Goal: Information Seeking & Learning: Compare options

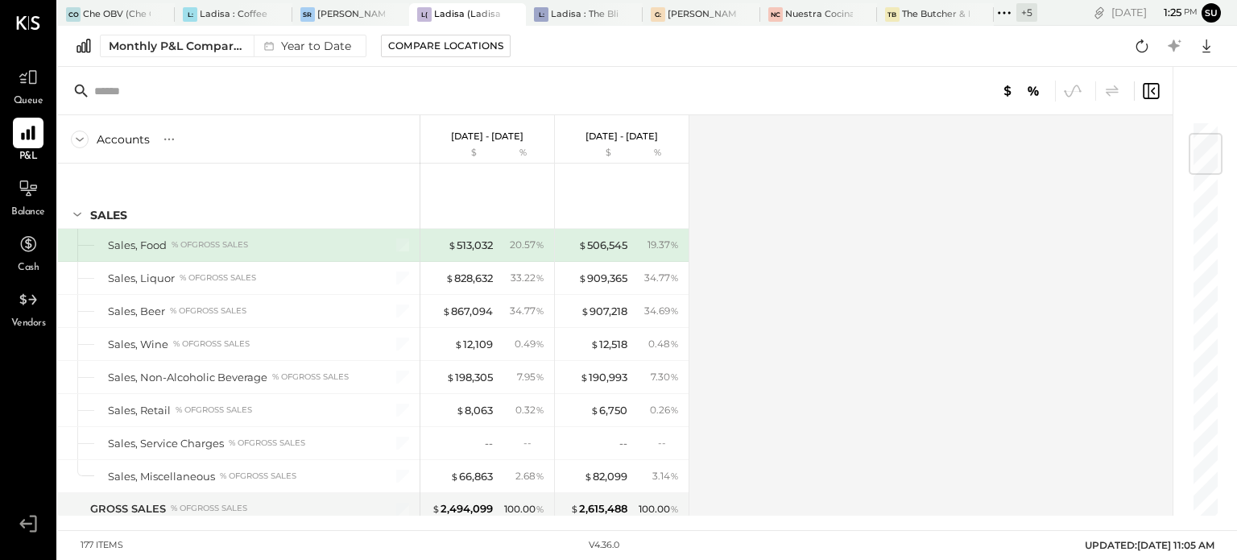
scroll to position [106, 0]
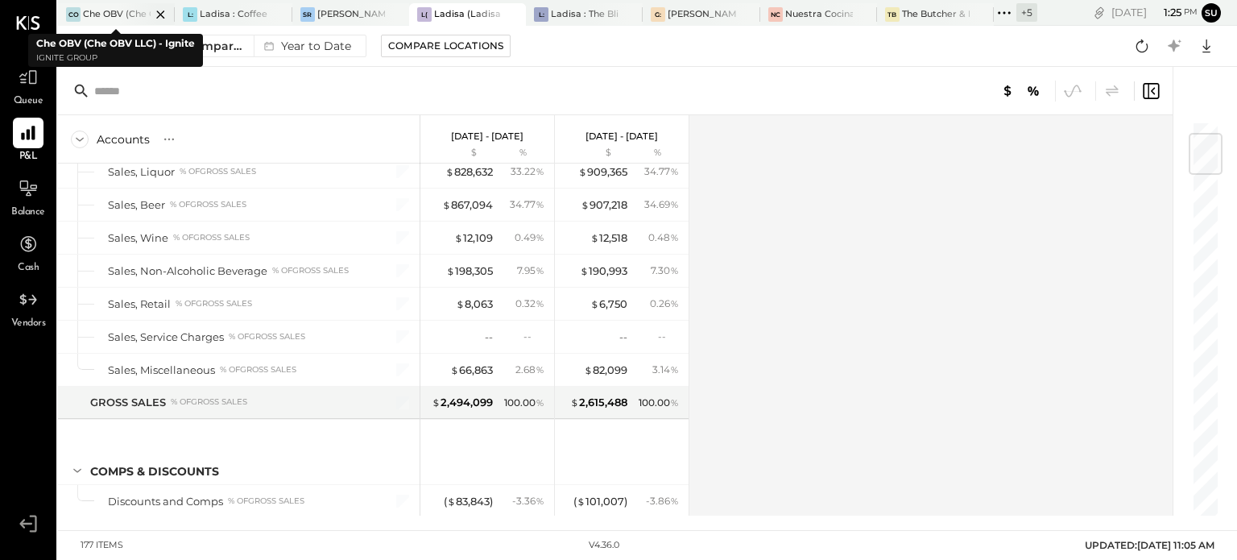
click at [132, 12] on div at bounding box center [146, 14] width 56 height 22
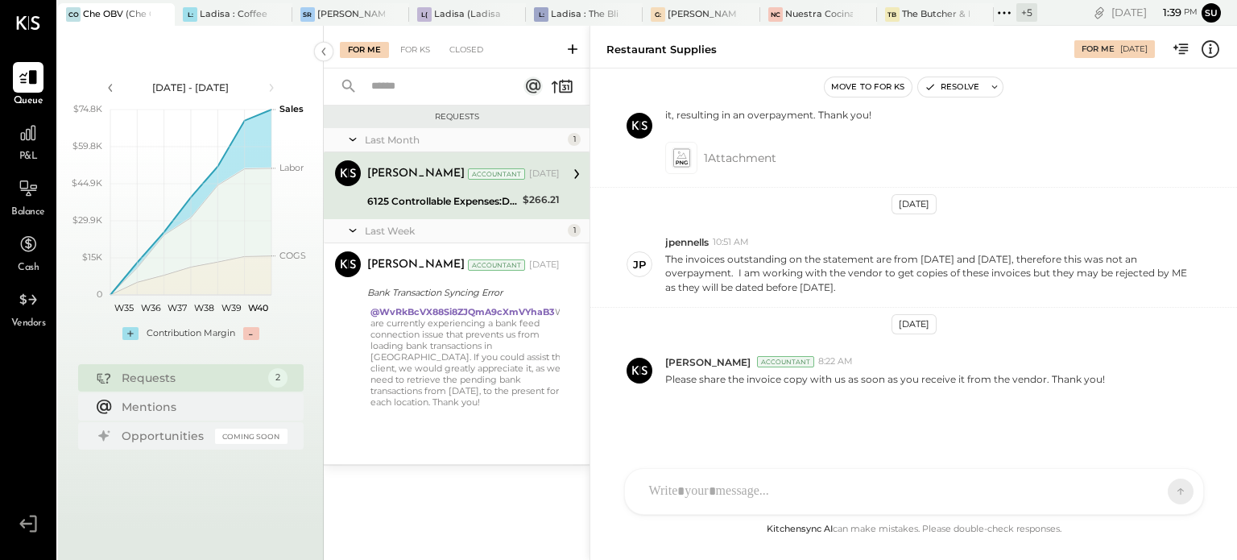
scroll to position [422, 0]
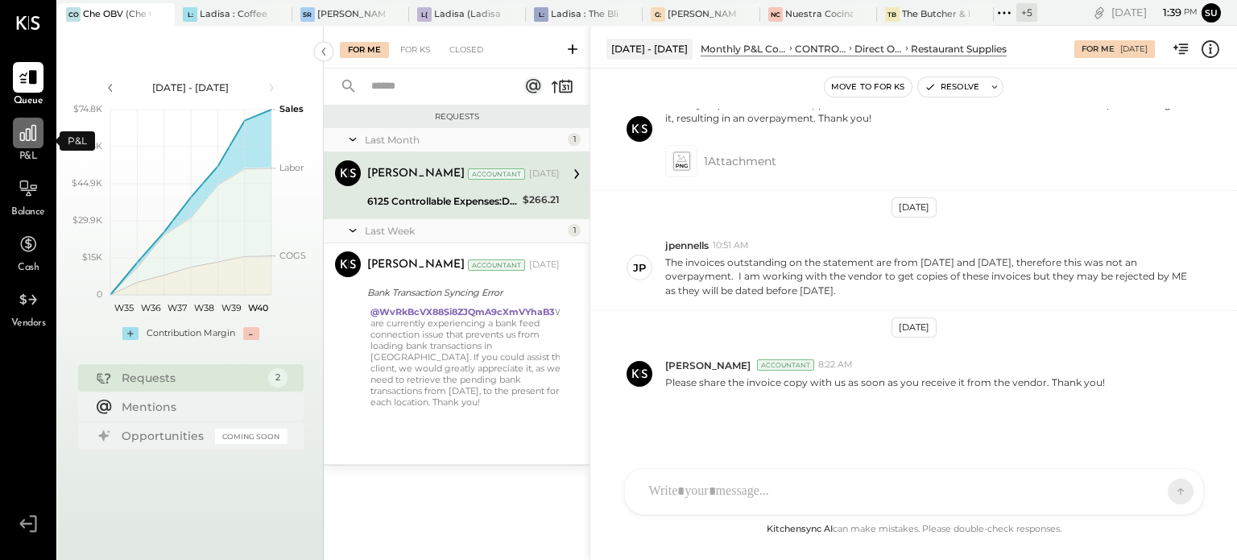
click at [34, 135] on icon at bounding box center [28, 132] width 21 height 21
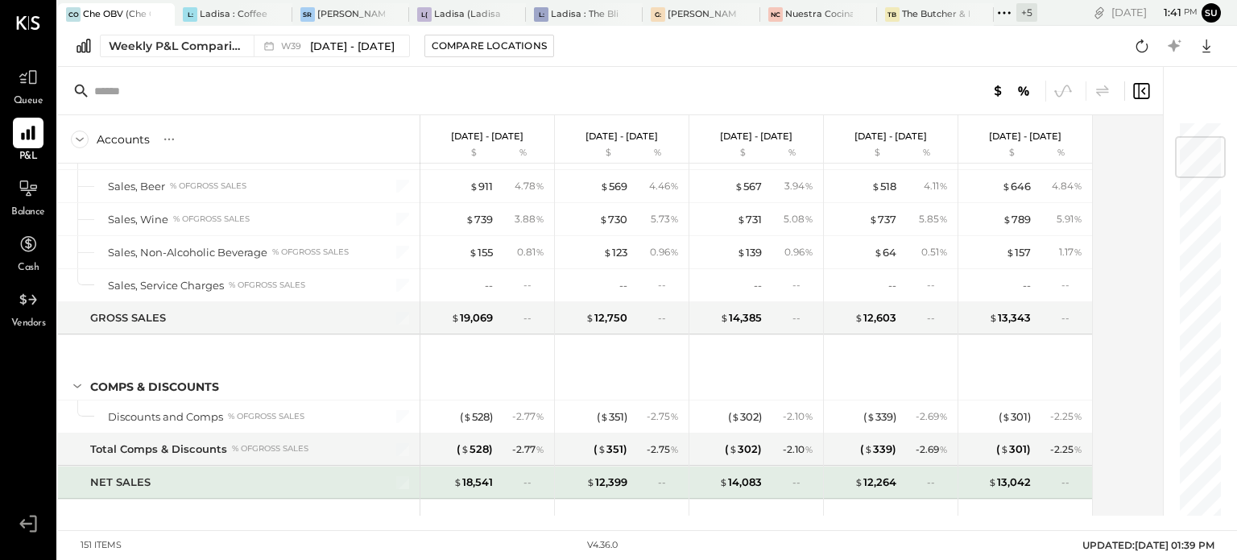
scroll to position [137, 0]
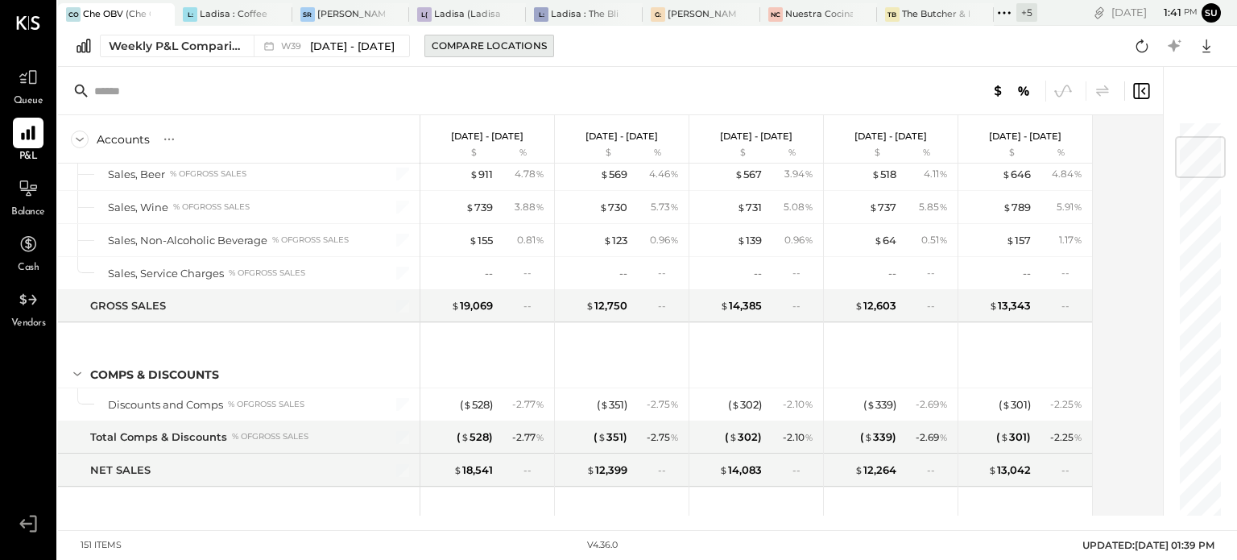
click at [495, 45] on div "Compare Locations" at bounding box center [489, 46] width 115 height 14
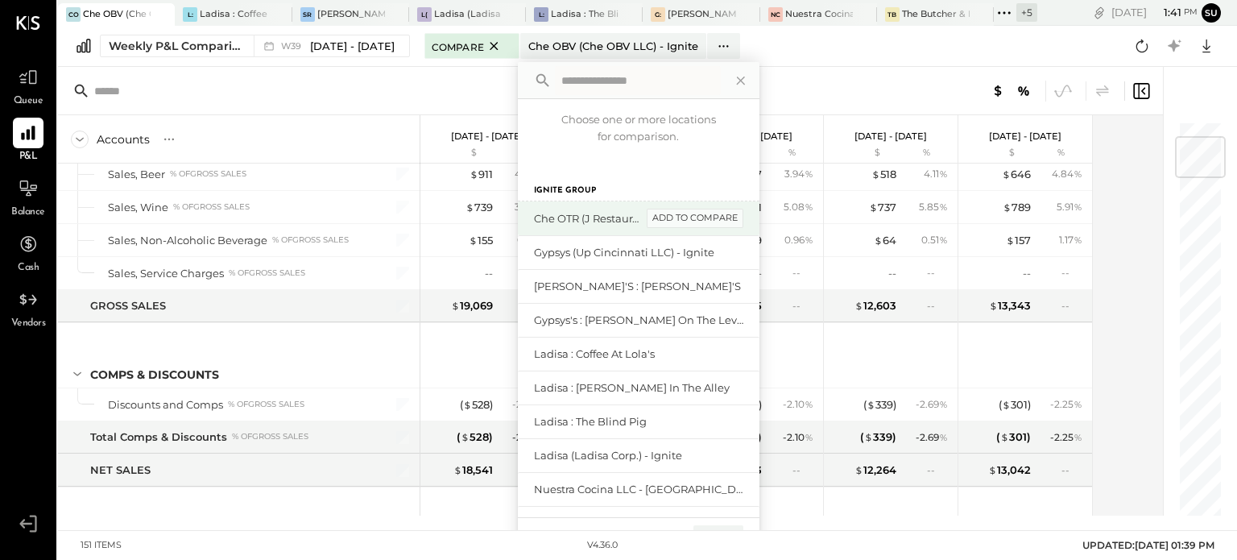
click at [714, 219] on div "add to compare" at bounding box center [695, 218] width 97 height 19
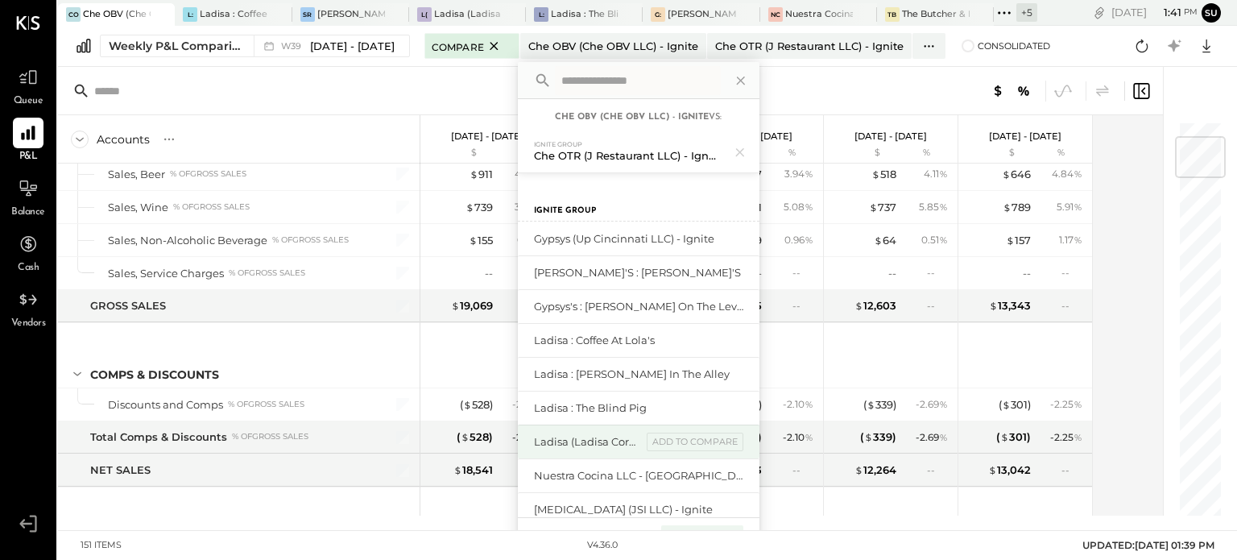
scroll to position [92, 0]
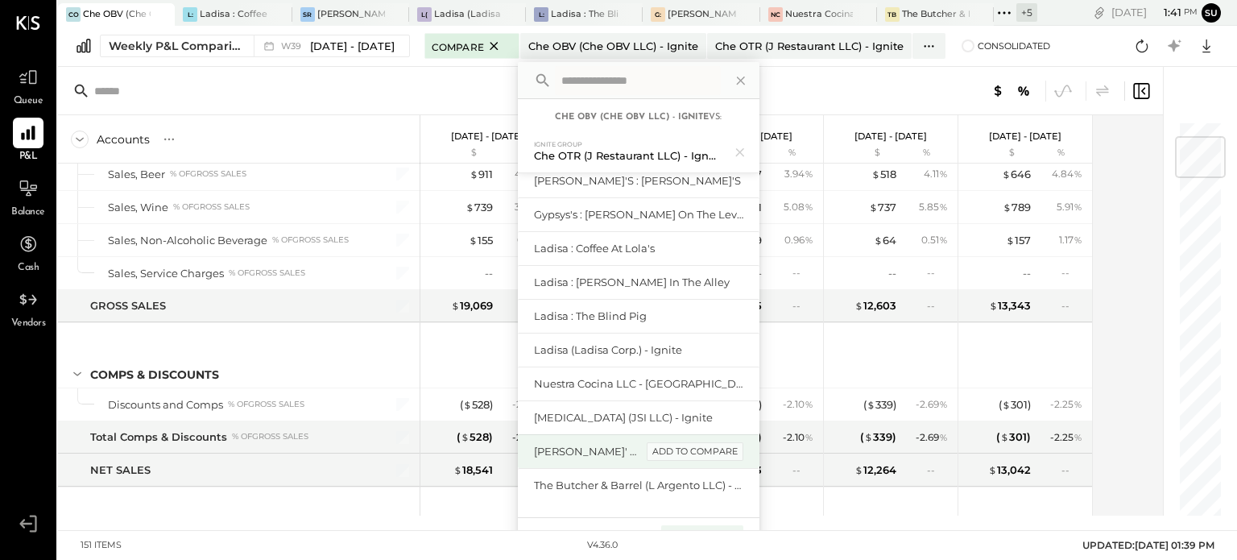
click at [704, 444] on div "add to compare" at bounding box center [695, 451] width 97 height 19
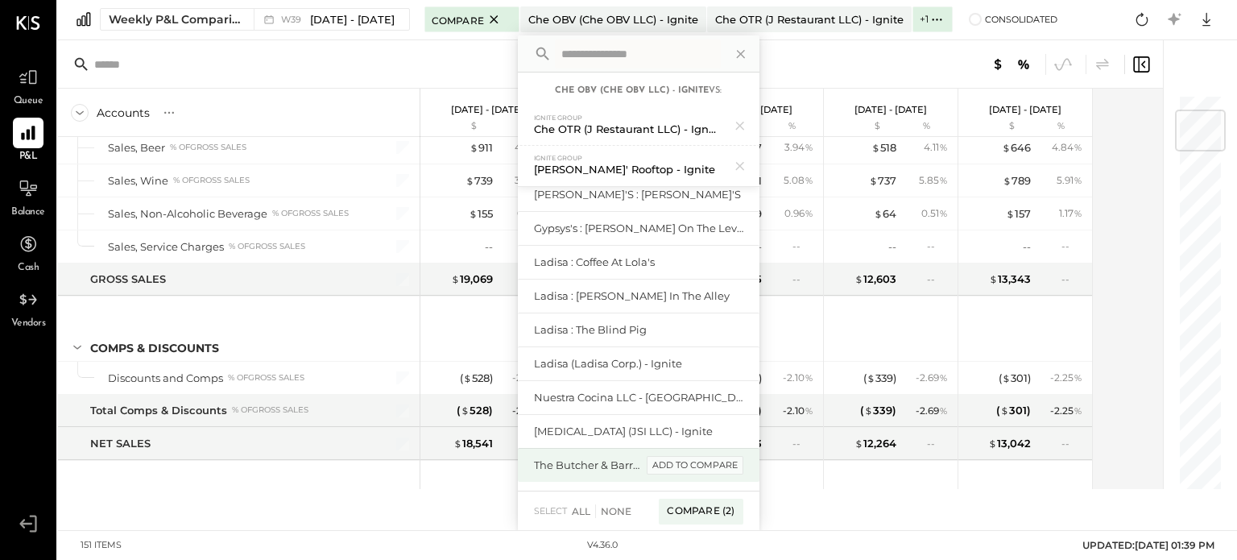
click at [728, 461] on div "add to compare" at bounding box center [695, 465] width 97 height 19
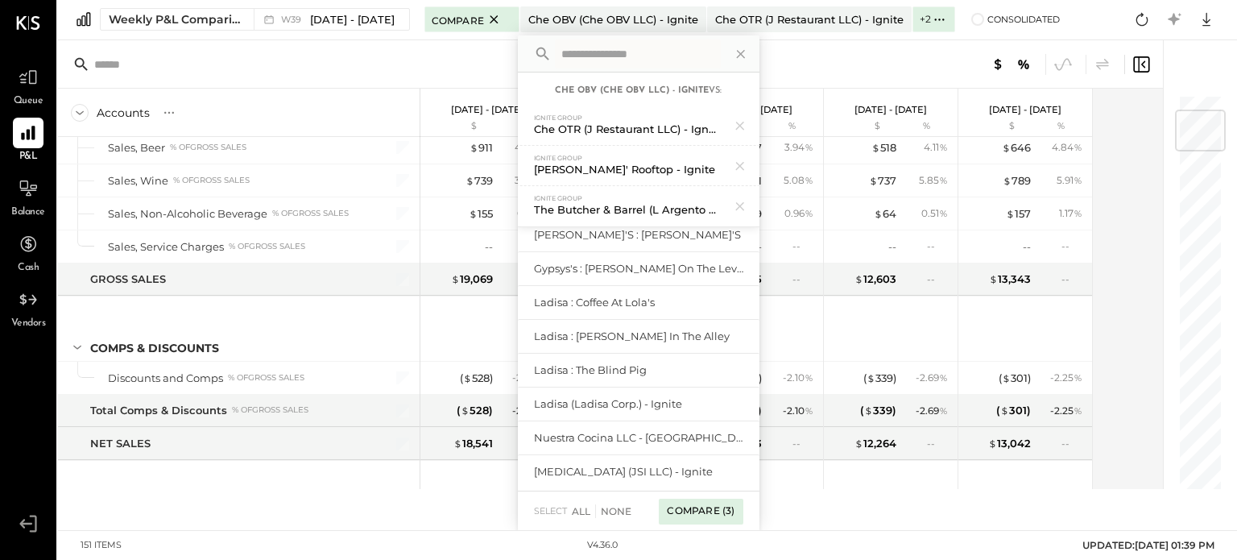
click at [710, 507] on div "Compare (3)" at bounding box center [701, 512] width 84 height 26
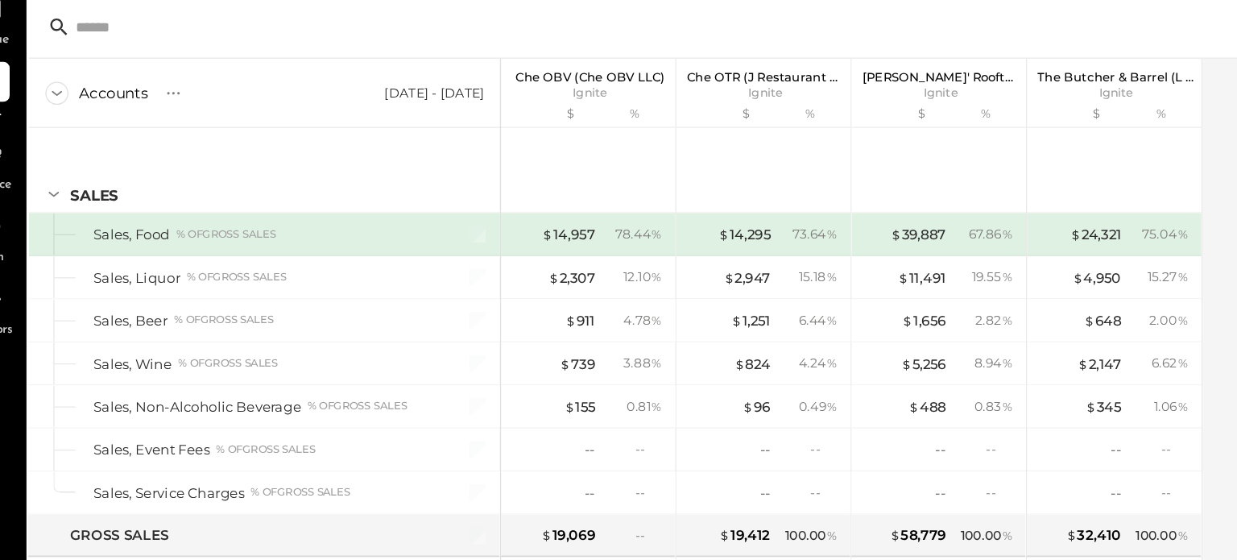
click at [366, 141] on div "Sep 22 - 28, 2025" at bounding box center [369, 142] width 77 height 14
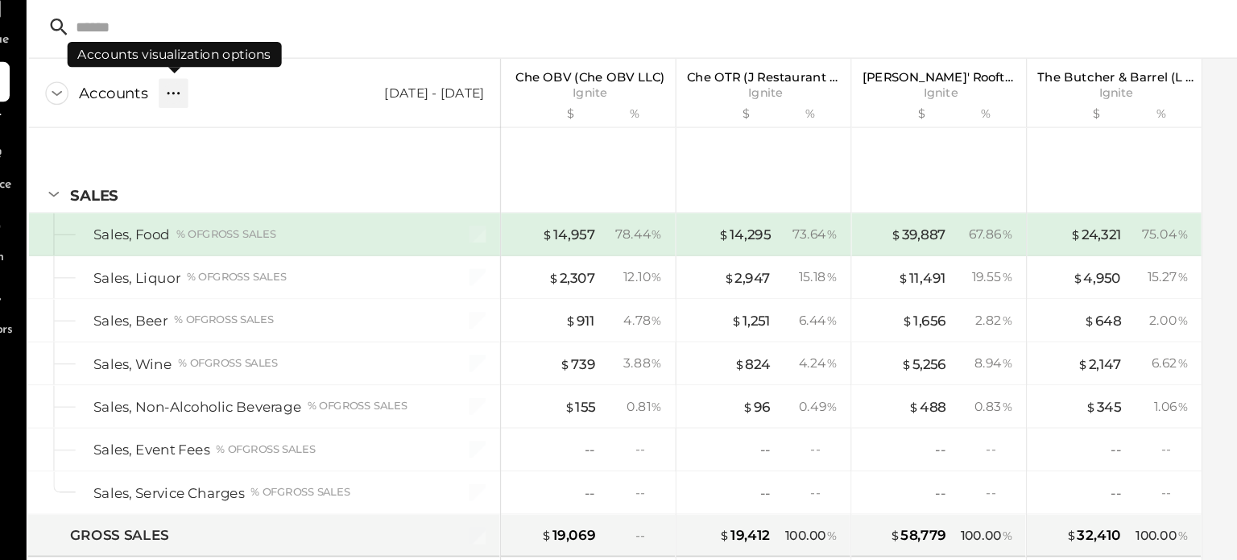
click at [166, 142] on icon at bounding box center [169, 142] width 16 height 16
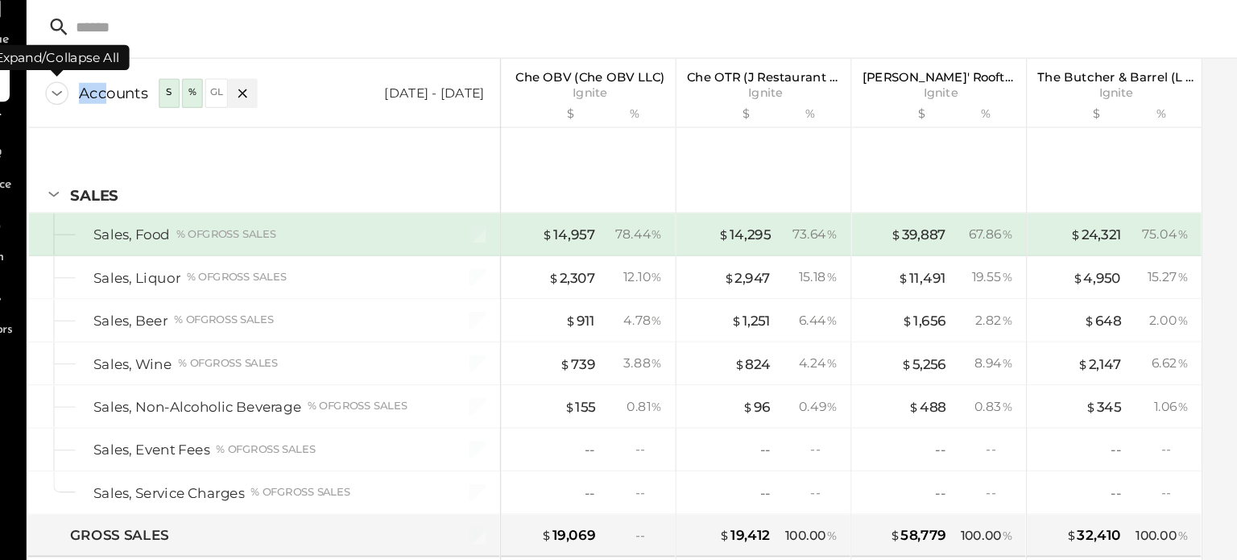
drag, startPoint x: 114, startPoint y: 165, endPoint x: 74, endPoint y: 142, distance: 46.6
click at [74, 142] on div "Accounts S % GL Sep 22 - 28, 2025" at bounding box center [239, 141] width 362 height 53
click at [74, 142] on icon at bounding box center [80, 142] width 18 height 18
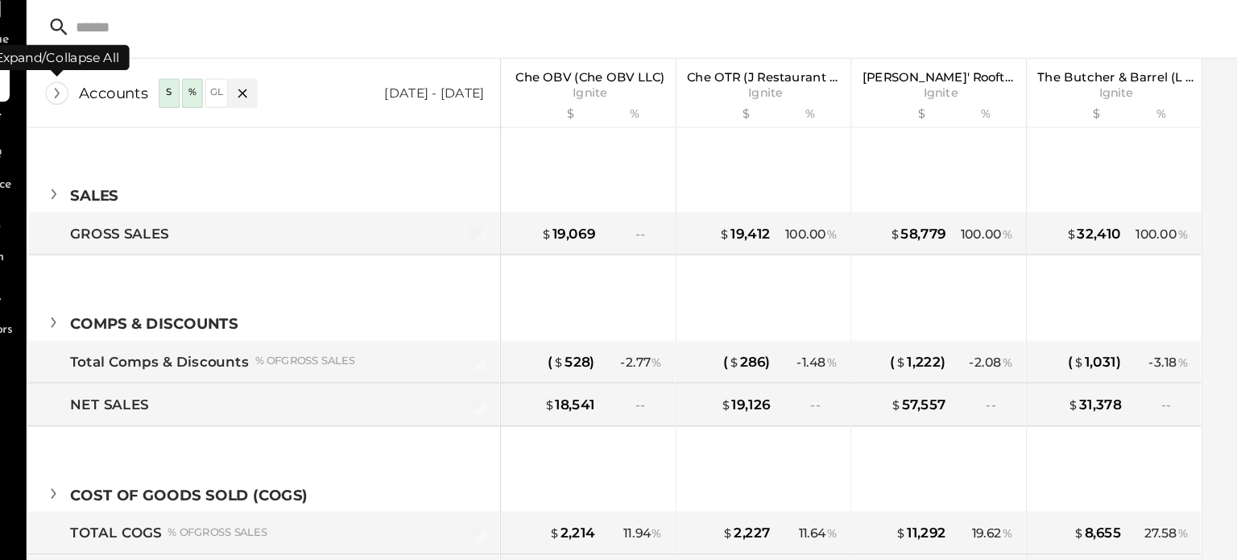
click at [78, 142] on icon at bounding box center [80, 142] width 18 height 18
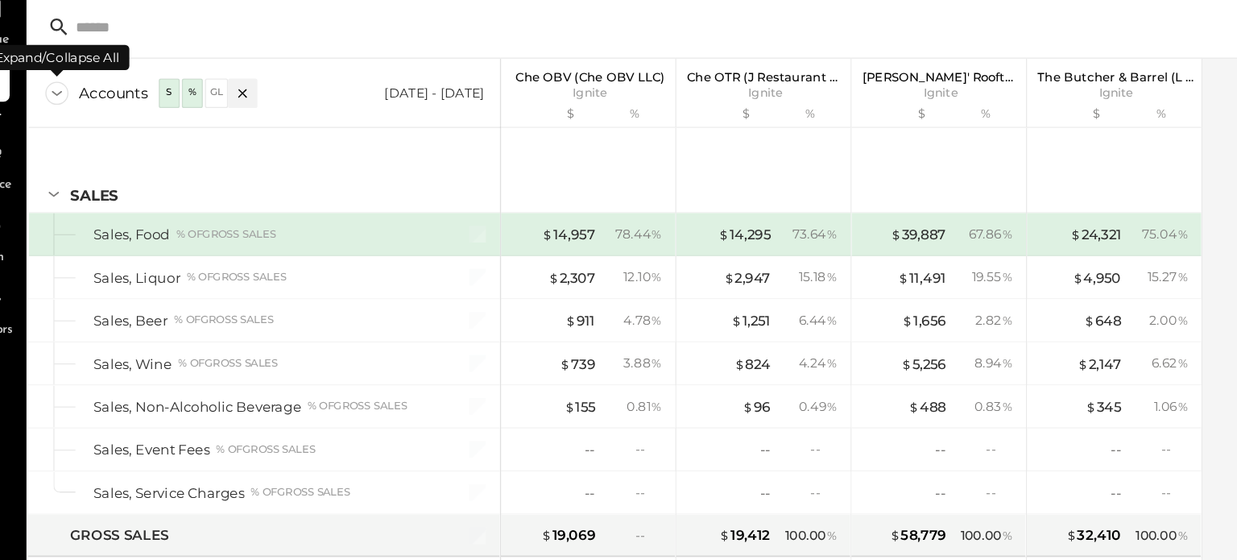
click at [78, 142] on icon at bounding box center [80, 142] width 8 height 4
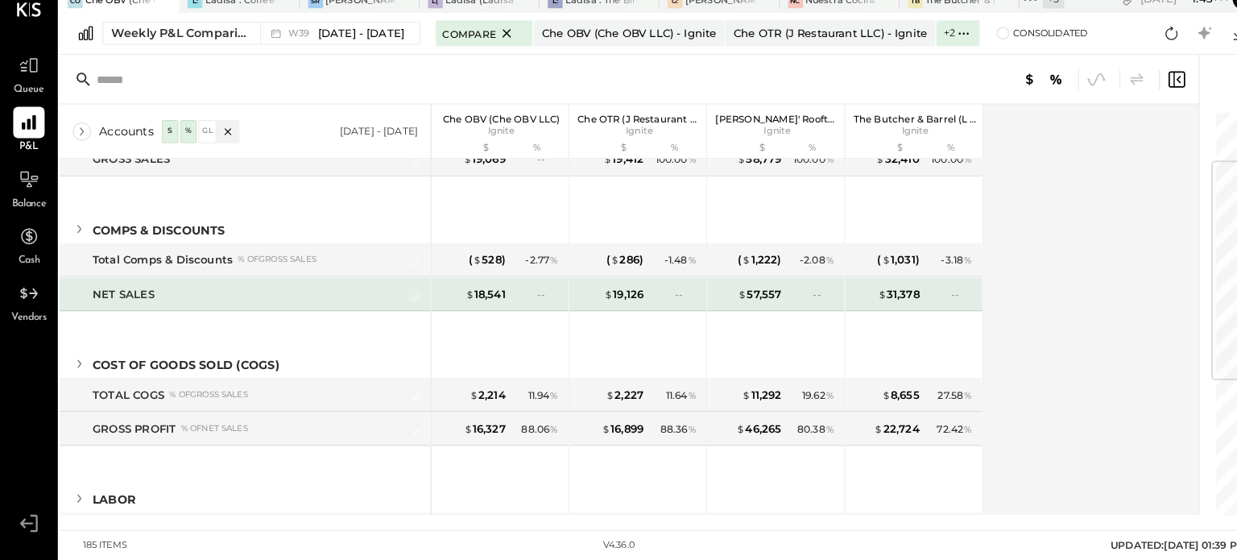
scroll to position [81, 0]
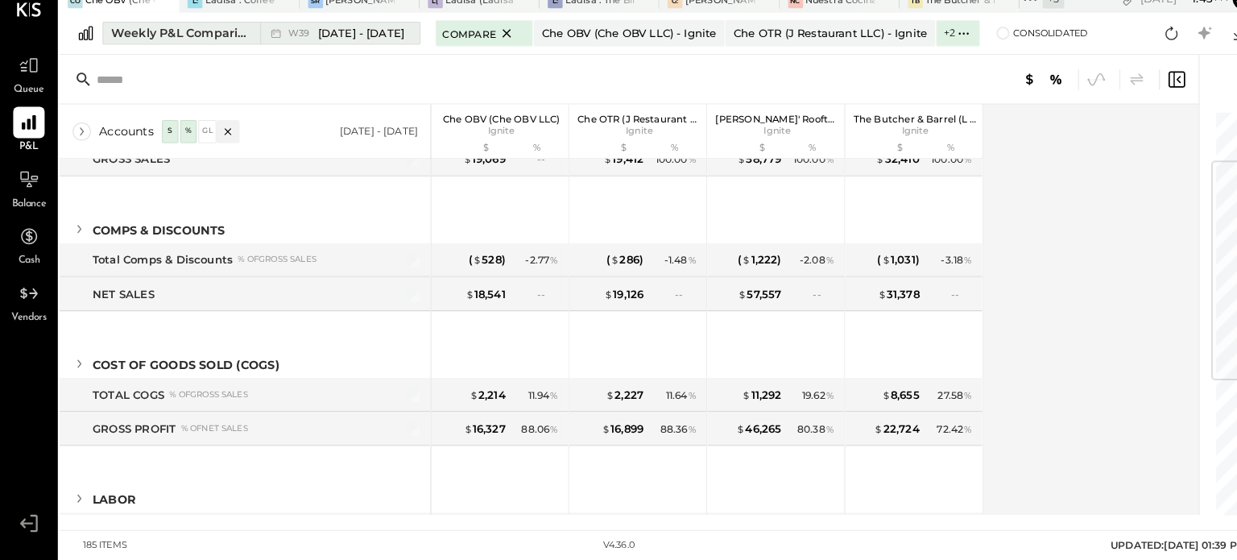
click at [342, 40] on span "Sep 22 - 28, 2025" at bounding box center [352, 46] width 85 height 15
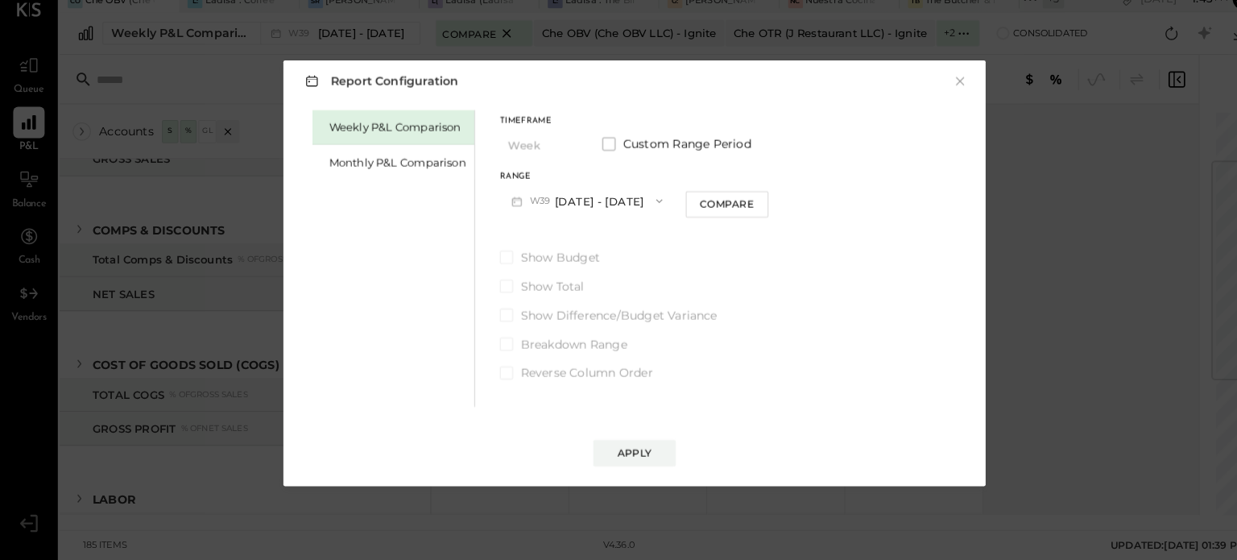
click at [570, 212] on button "W39 Sep 22 - 28, 2025" at bounding box center [572, 209] width 170 height 30
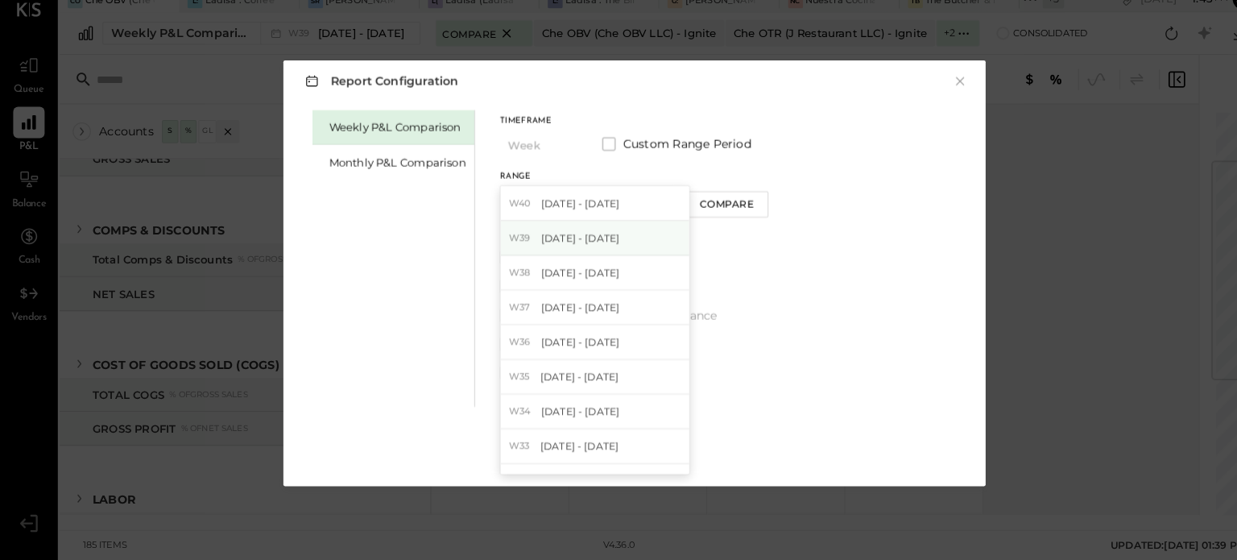
click at [572, 248] on span "Sep 22 - 28, 2025" at bounding box center [566, 245] width 77 height 14
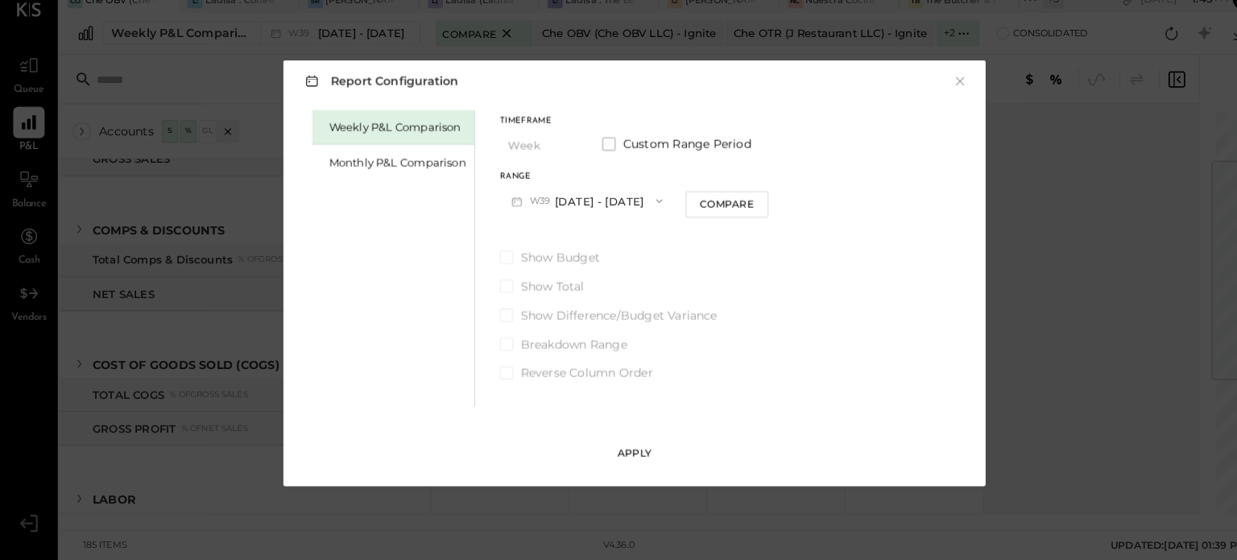
click at [608, 457] on div "Apply" at bounding box center [619, 455] width 34 height 14
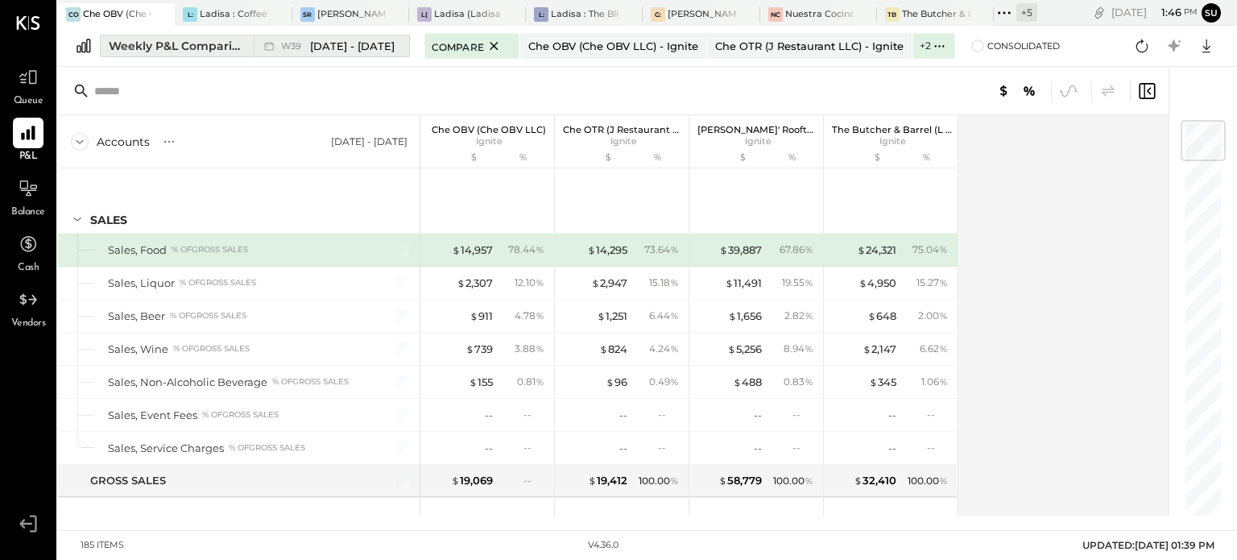
click at [320, 48] on span "Sep 22 - 28, 2025" at bounding box center [352, 46] width 85 height 15
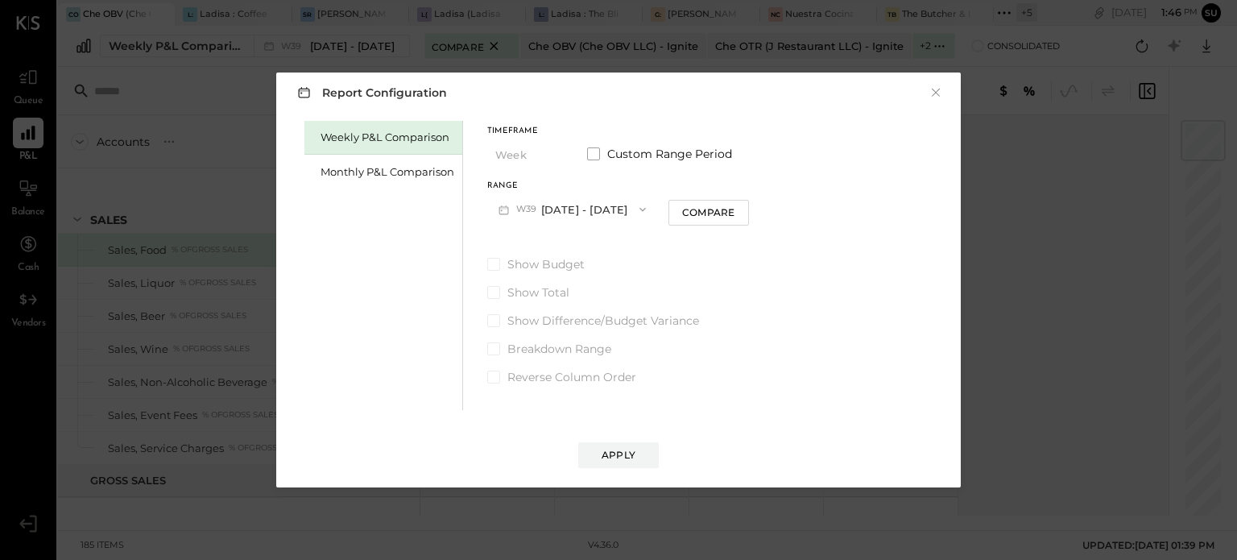
click at [641, 207] on icon "button" at bounding box center [642, 209] width 13 height 13
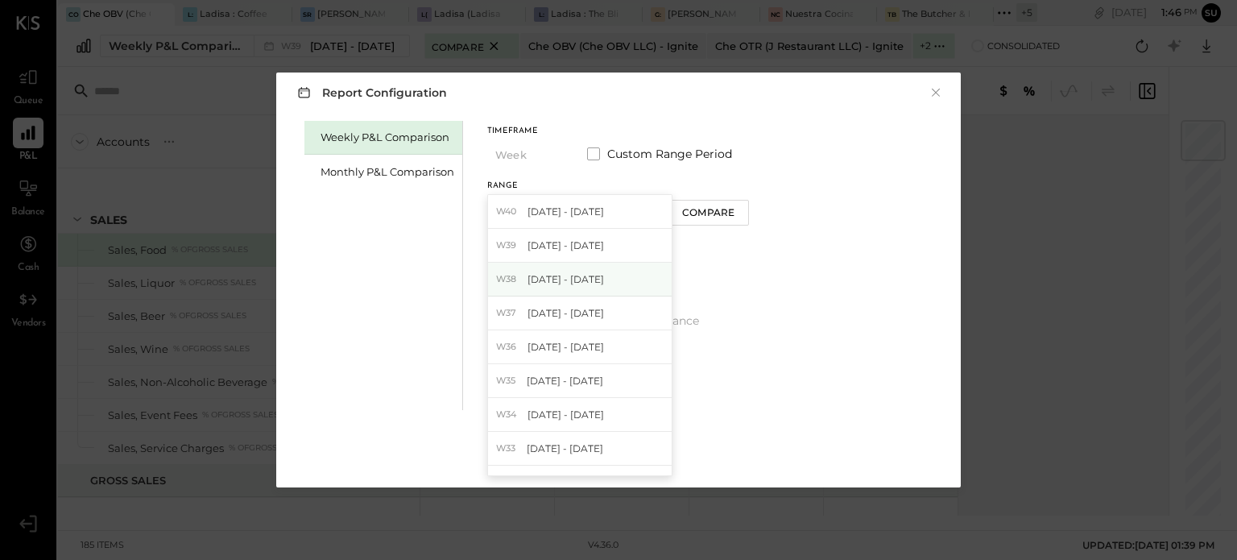
click at [598, 281] on span "Sep 15 - 21, 2025" at bounding box center [566, 279] width 77 height 14
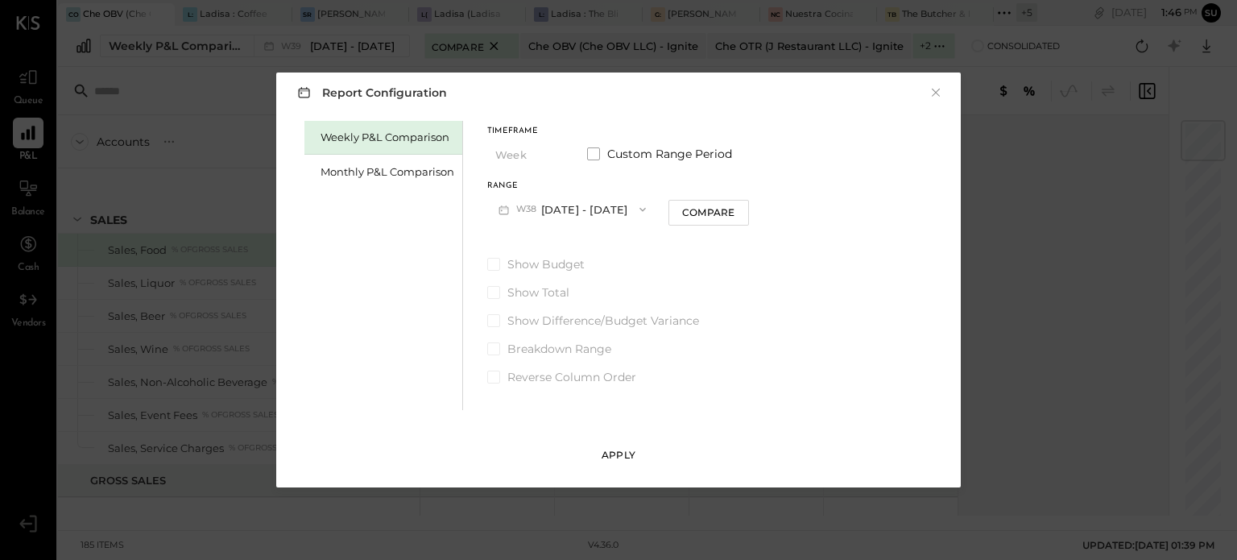
click at [609, 462] on div "Apply" at bounding box center [619, 455] width 34 height 14
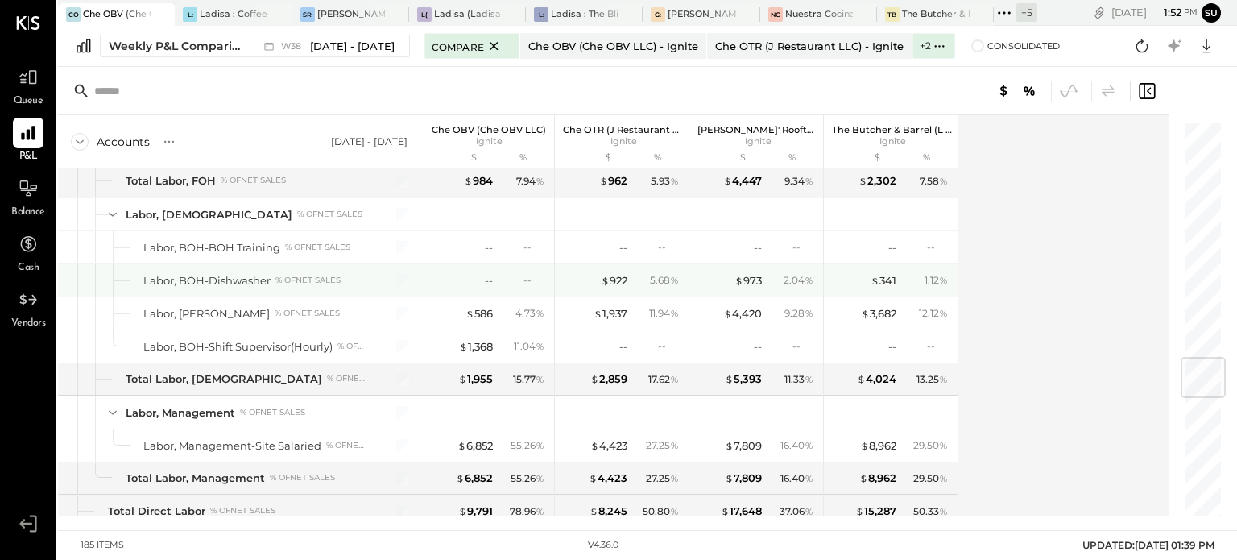
scroll to position [1990, 0]
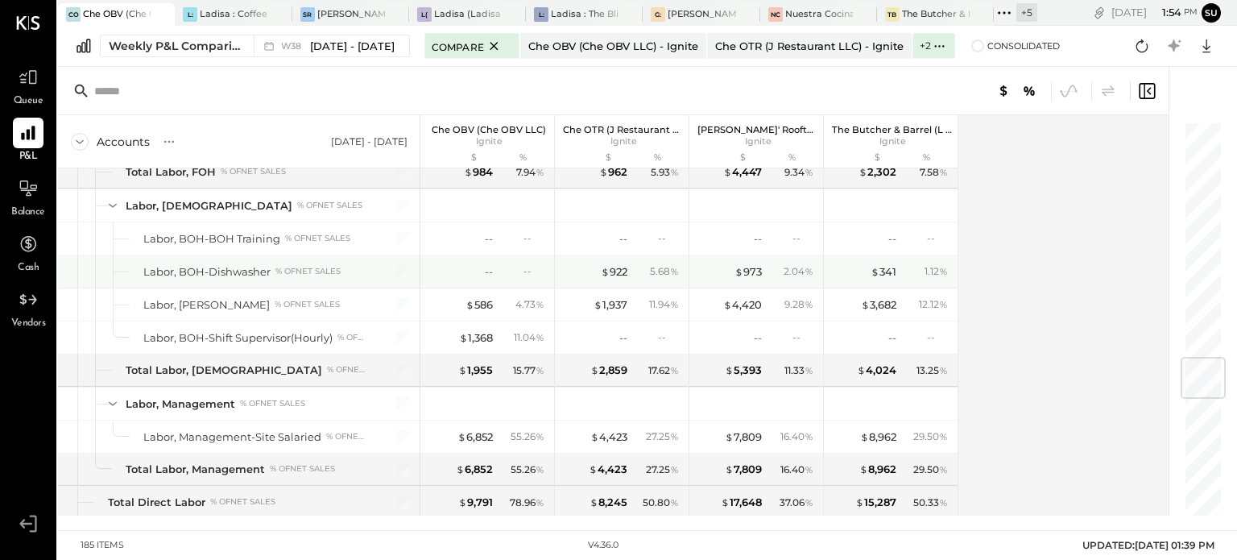
click at [815, 264] on div "2.04 %" at bounding box center [792, 271] width 52 height 14
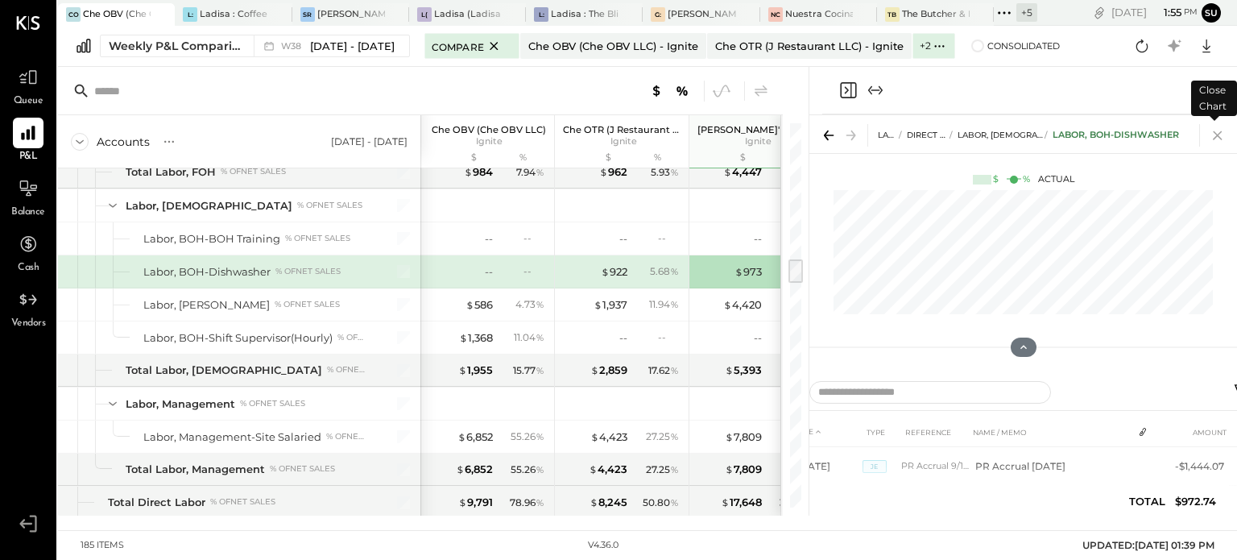
click at [1220, 135] on icon at bounding box center [1218, 135] width 23 height 23
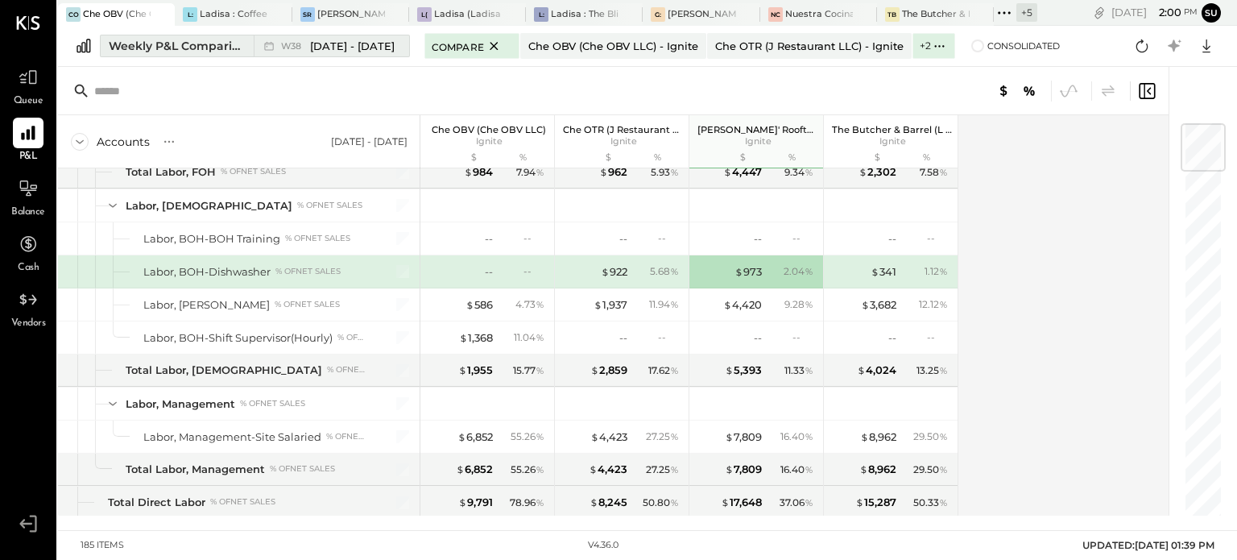
click at [223, 48] on div "Weekly P&L Comparison" at bounding box center [176, 46] width 135 height 16
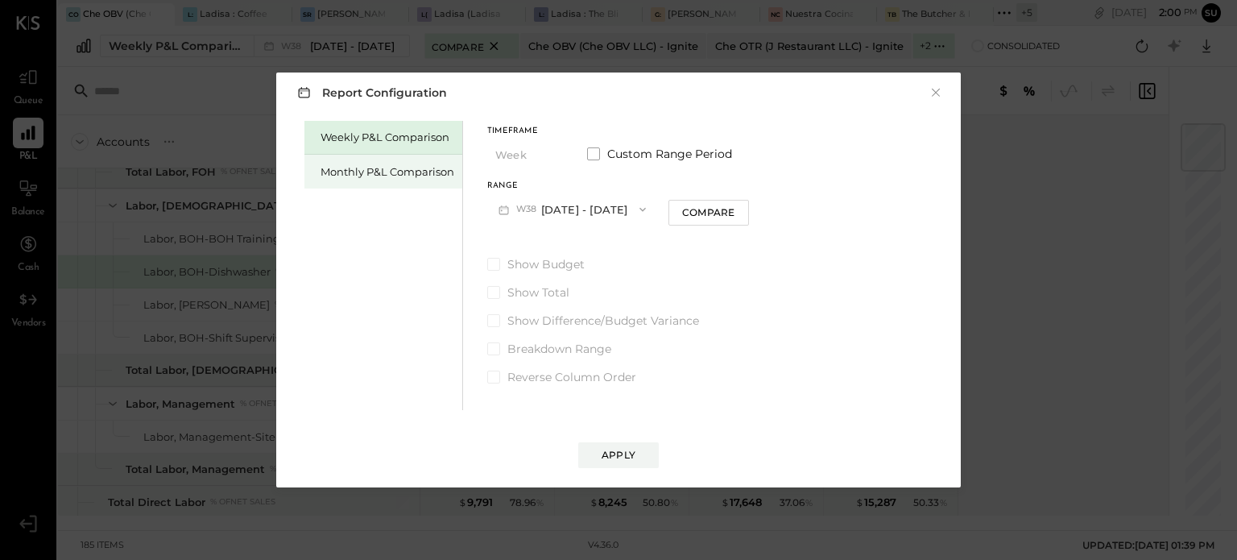
click at [374, 170] on div "Monthly P&L Comparison" at bounding box center [388, 171] width 134 height 15
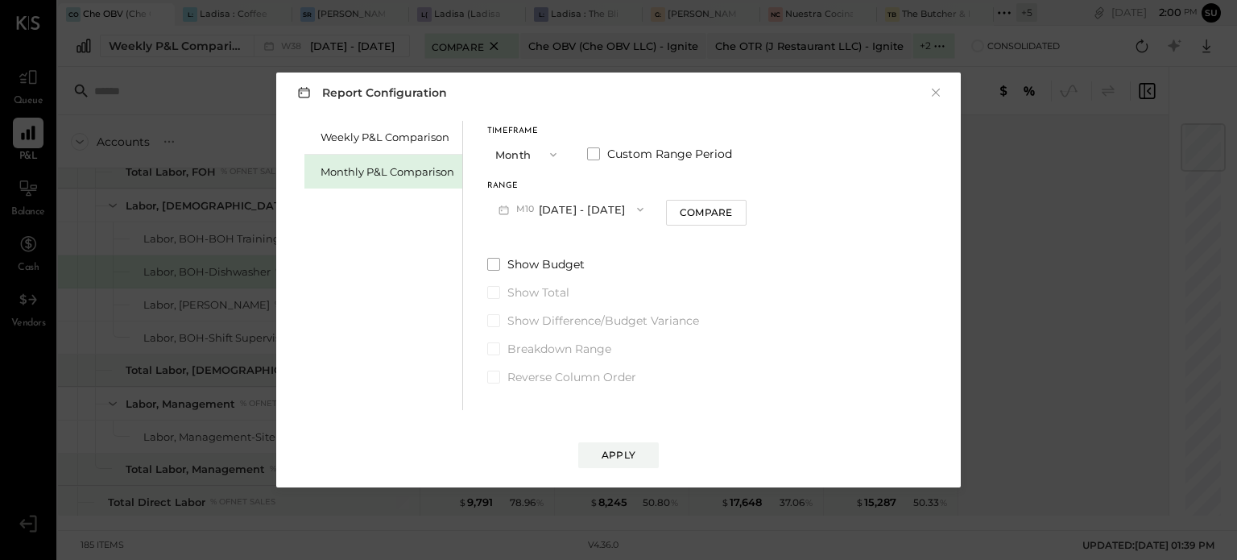
click at [627, 201] on button "M10 Oct 1 - 31, 2025" at bounding box center [571, 209] width 168 height 30
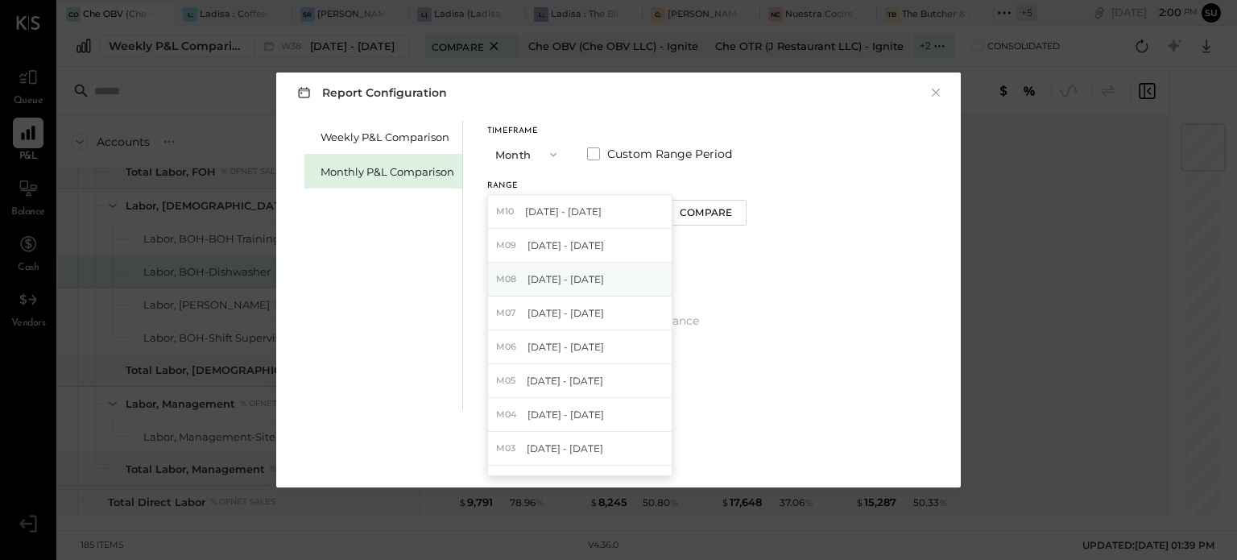
click at [582, 270] on div "M08 Aug 1 - 31, 2025" at bounding box center [580, 280] width 184 height 34
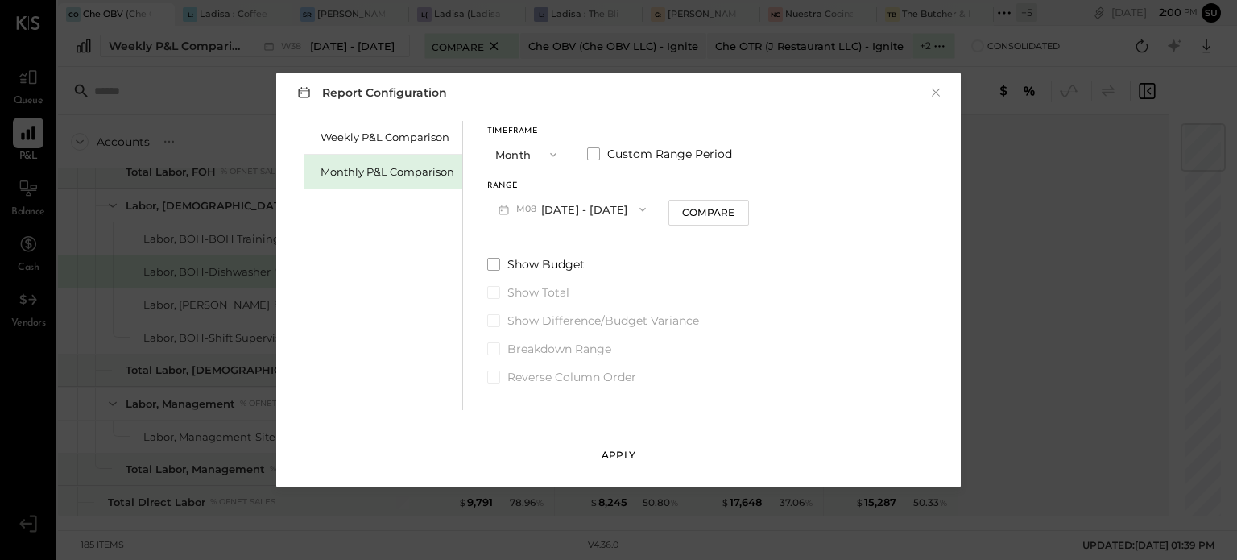
click at [616, 453] on div "Apply" at bounding box center [619, 455] width 34 height 14
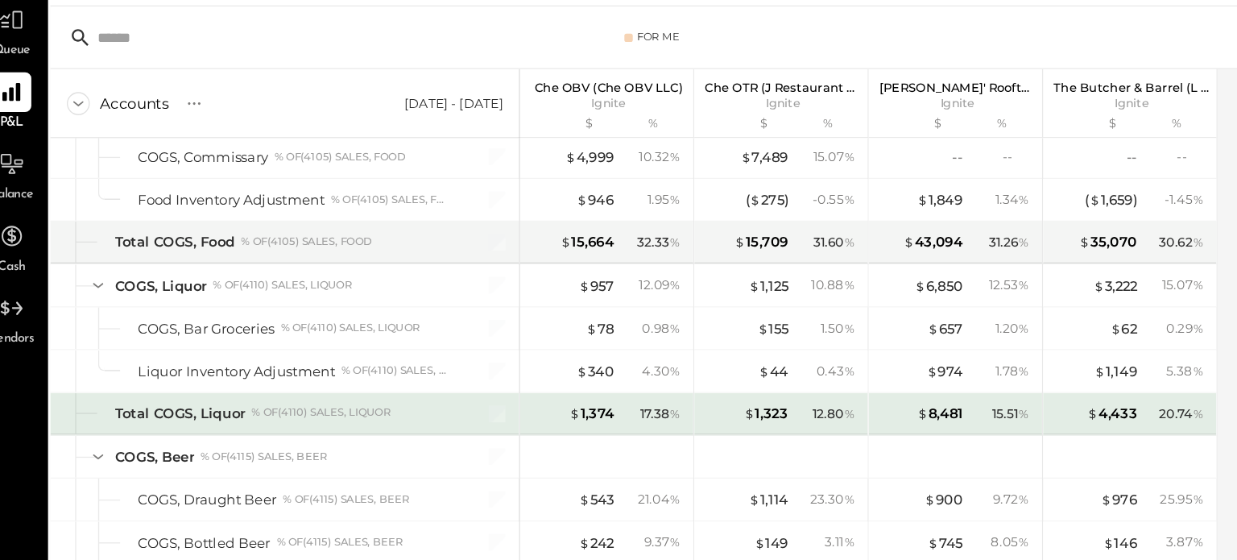
scroll to position [825, 0]
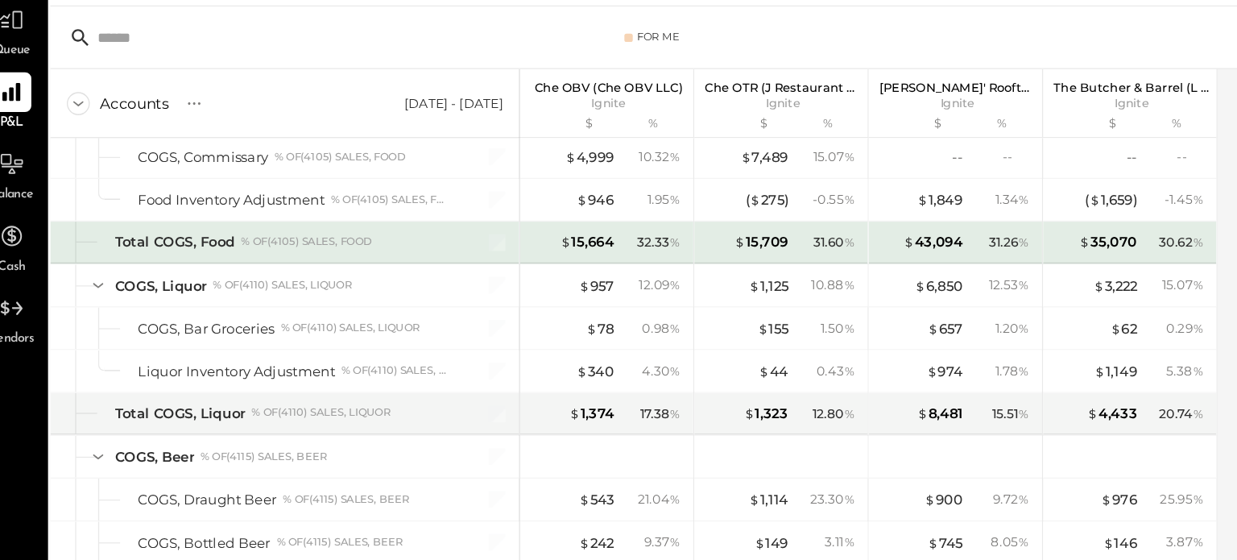
drag, startPoint x: 534, startPoint y: 253, endPoint x: 513, endPoint y: 251, distance: 21.1
click at [513, 251] on div "$ 15,664 32.33 %" at bounding box center [489, 249] width 121 height 32
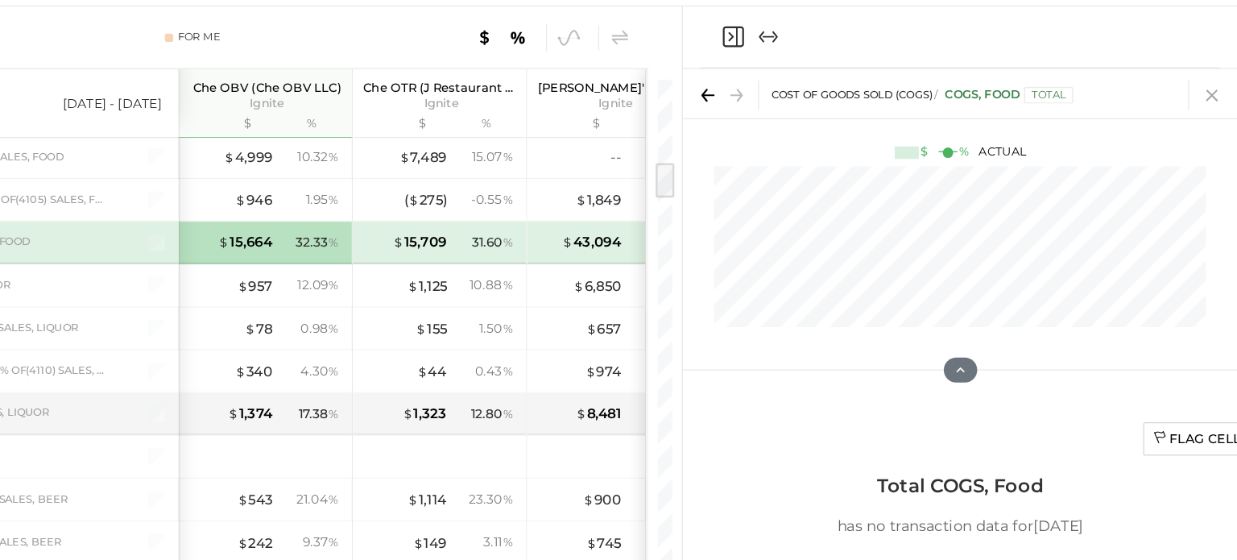
click at [1209, 135] on icon at bounding box center [1218, 135] width 23 height 23
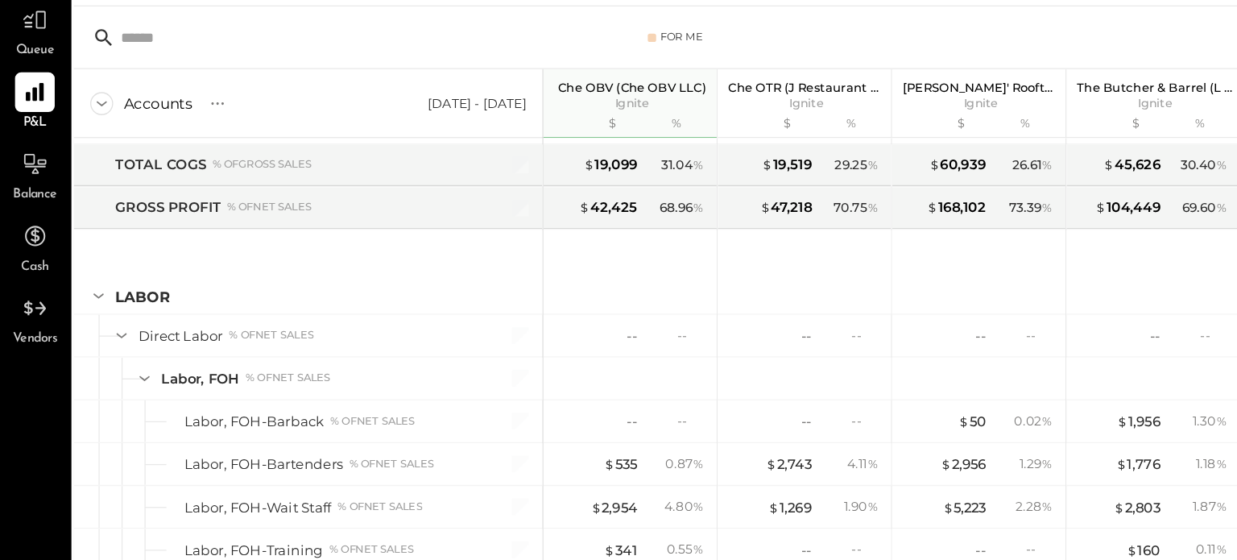
scroll to position [1366, 0]
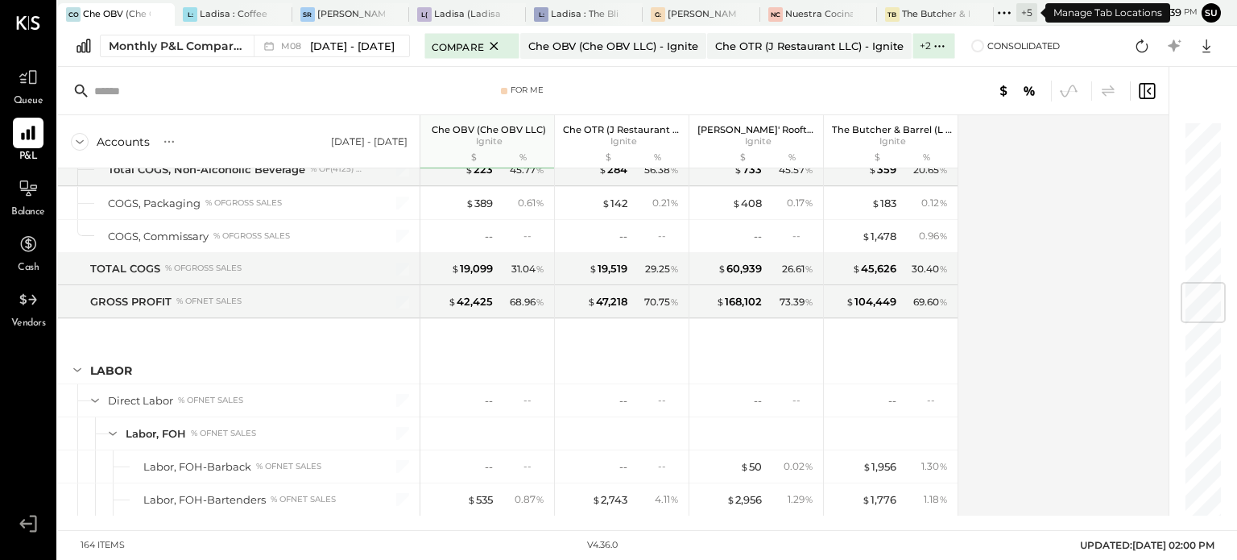
click at [1004, 6] on icon at bounding box center [1004, 12] width 21 height 21
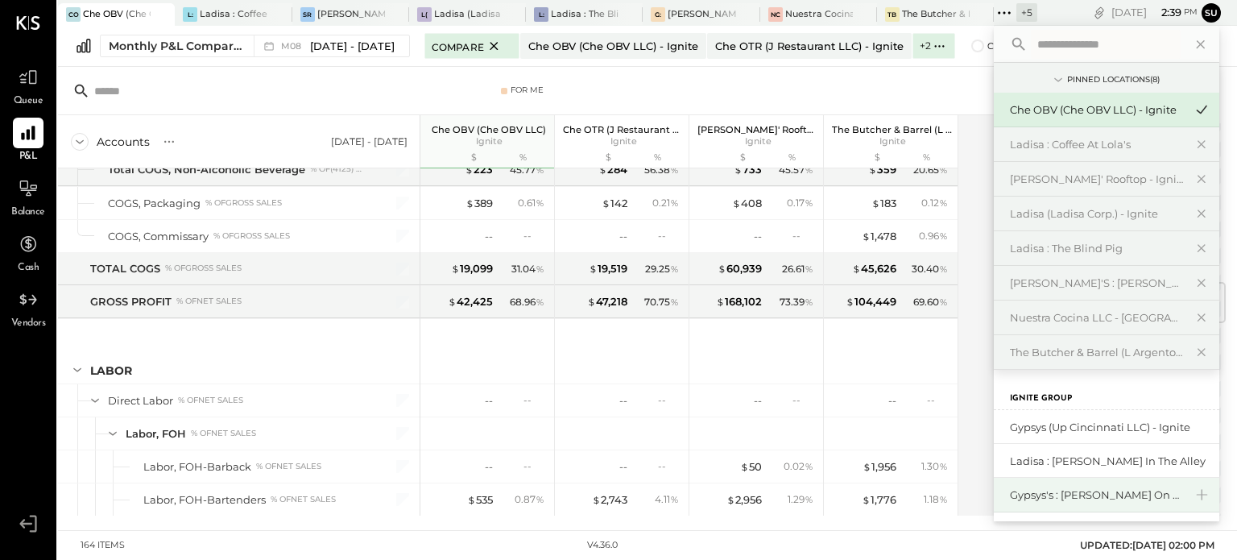
scroll to position [69, 0]
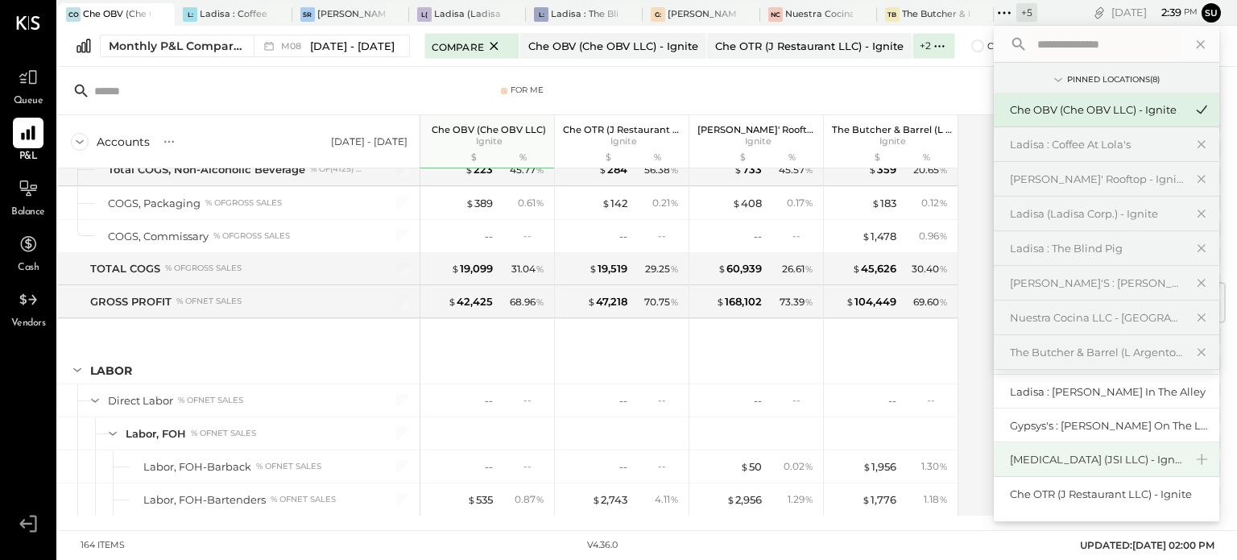
click at [1091, 447] on div "[MEDICAL_DATA] (JSI LLC) - Ignite" at bounding box center [1107, 459] width 226 height 35
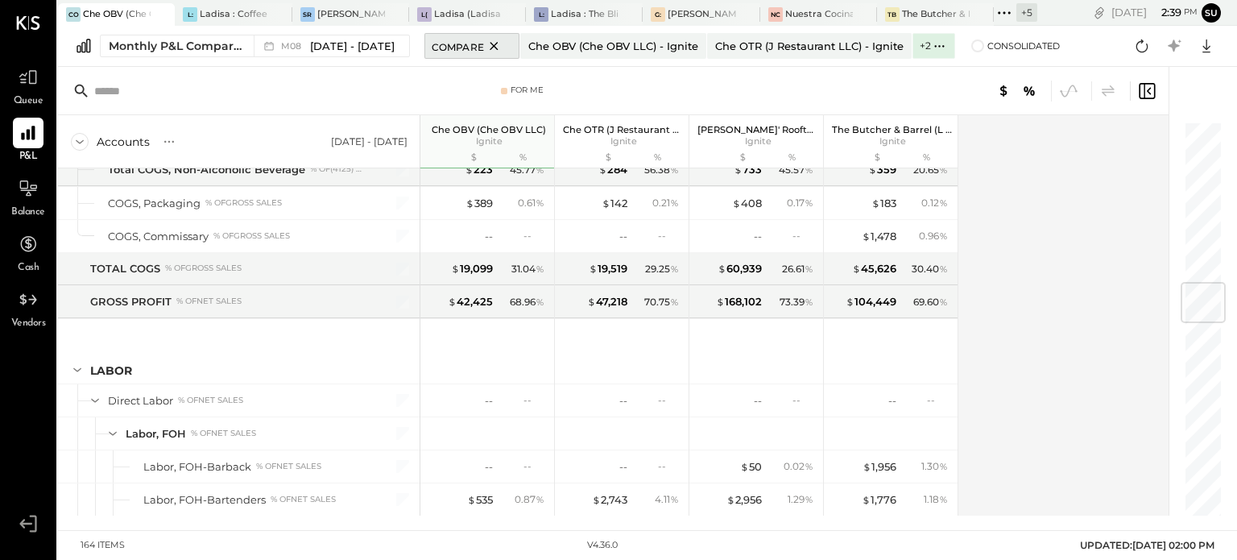
click at [485, 45] on icon at bounding box center [494, 45] width 20 height 19
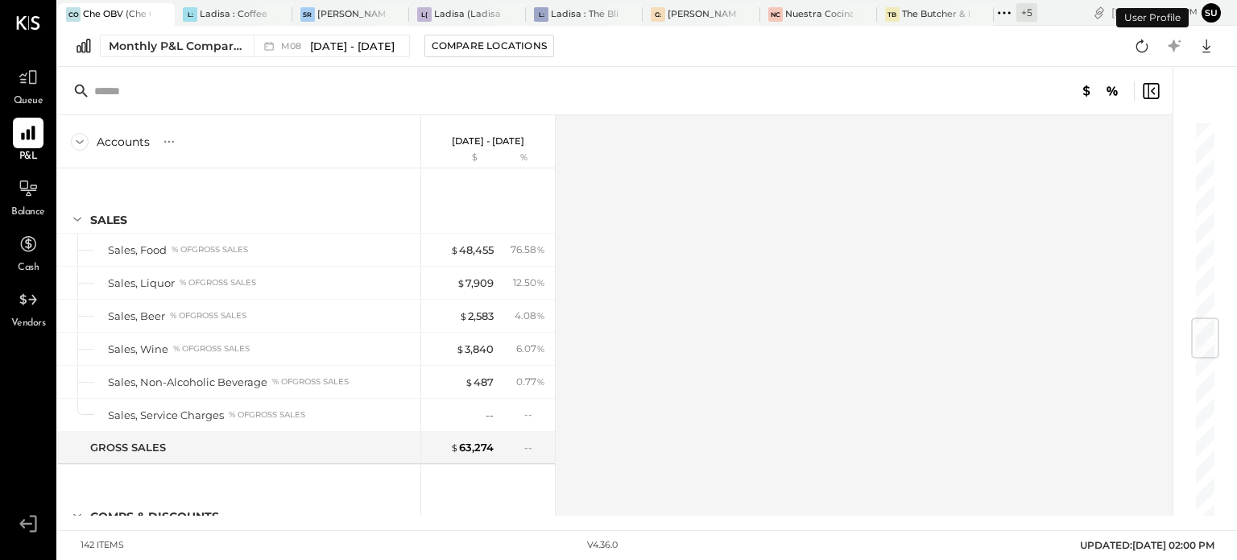
scroll to position [1664, 0]
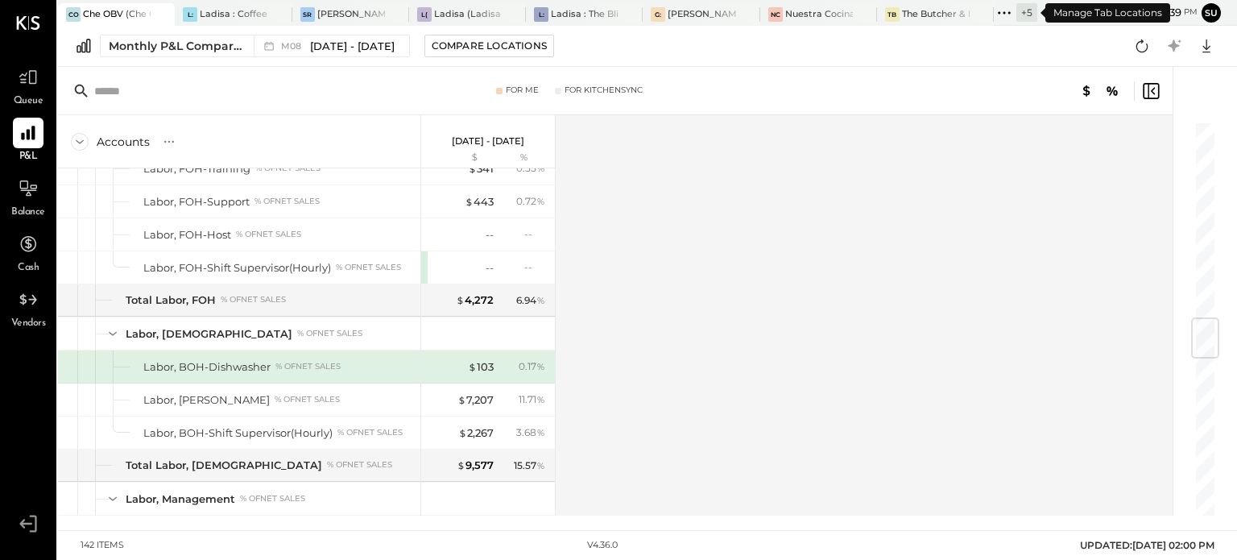
click at [1001, 6] on icon at bounding box center [1004, 12] width 21 height 21
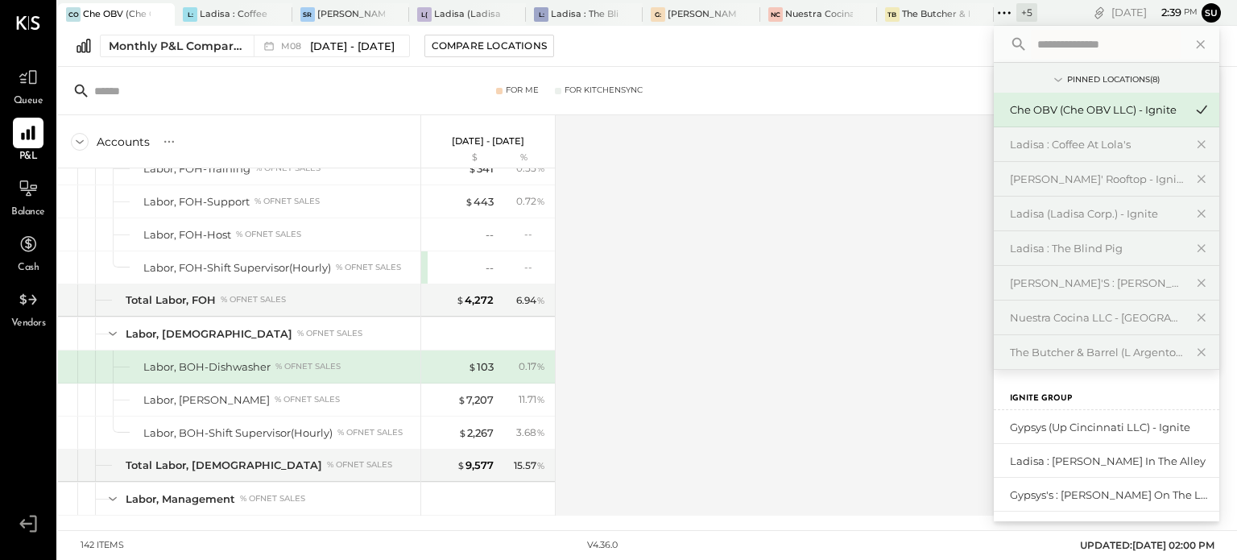
scroll to position [68, 0]
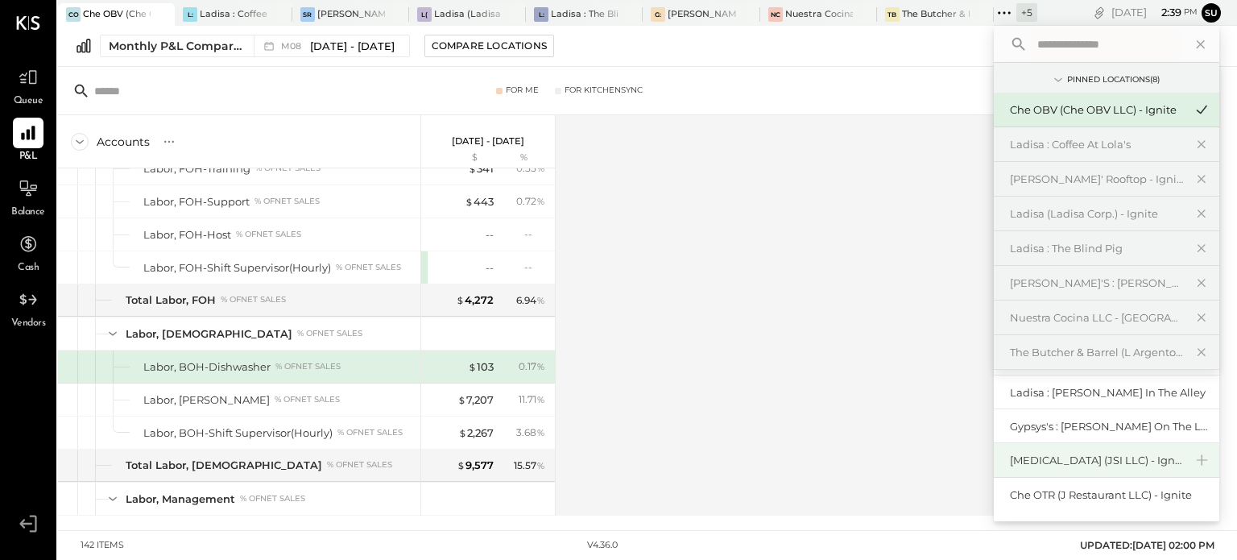
click at [1041, 460] on div "[MEDICAL_DATA] (JSI LLC) - Ignite" at bounding box center [1097, 460] width 174 height 15
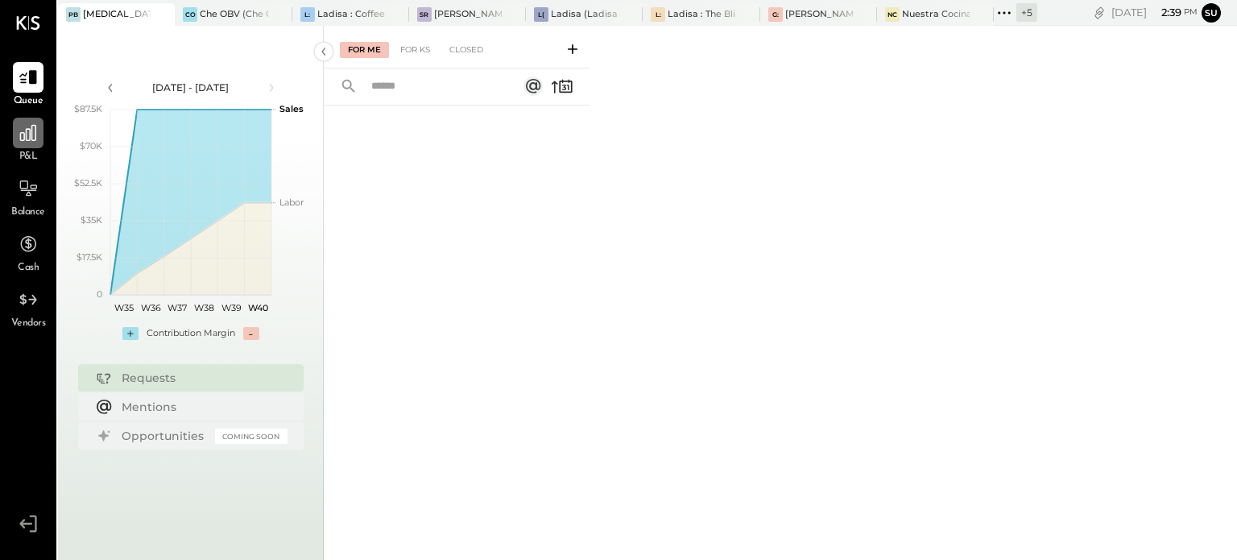
click at [31, 128] on icon at bounding box center [28, 132] width 21 height 21
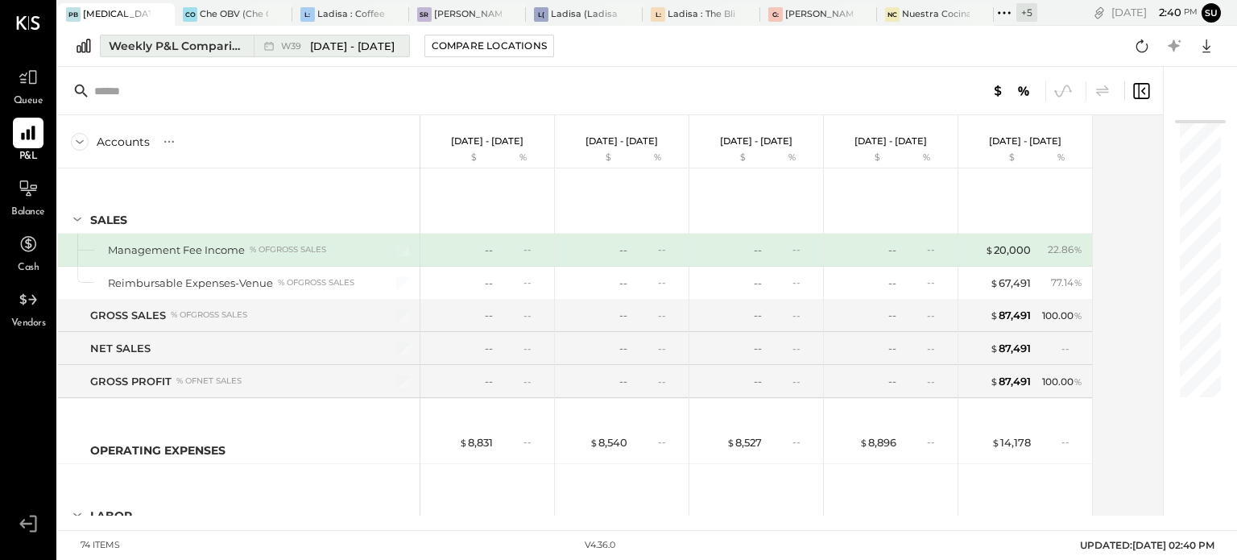
click at [201, 48] on div "Weekly P&L Comparison" at bounding box center [176, 46] width 135 height 16
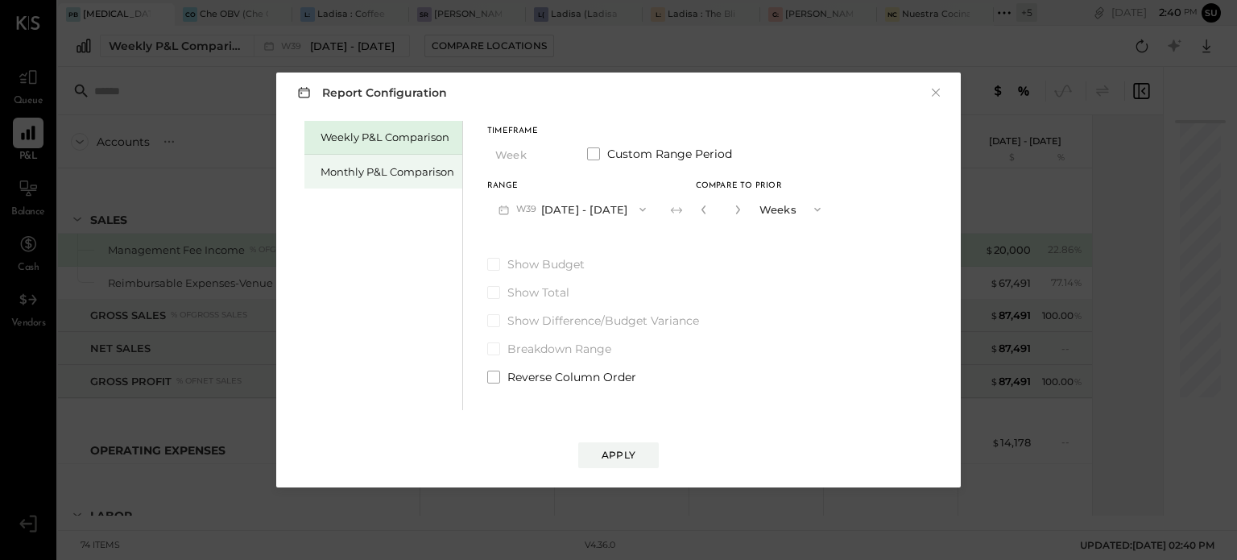
click at [346, 168] on div "Monthly P&L Comparison" at bounding box center [388, 171] width 134 height 15
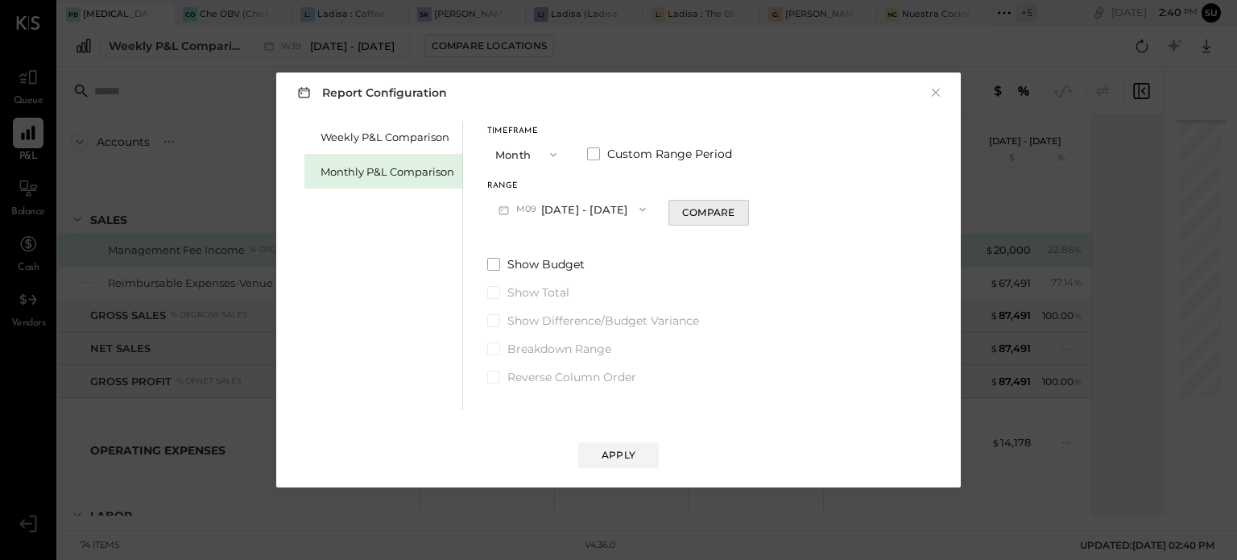
click at [708, 204] on button "Compare" at bounding box center [709, 213] width 81 height 26
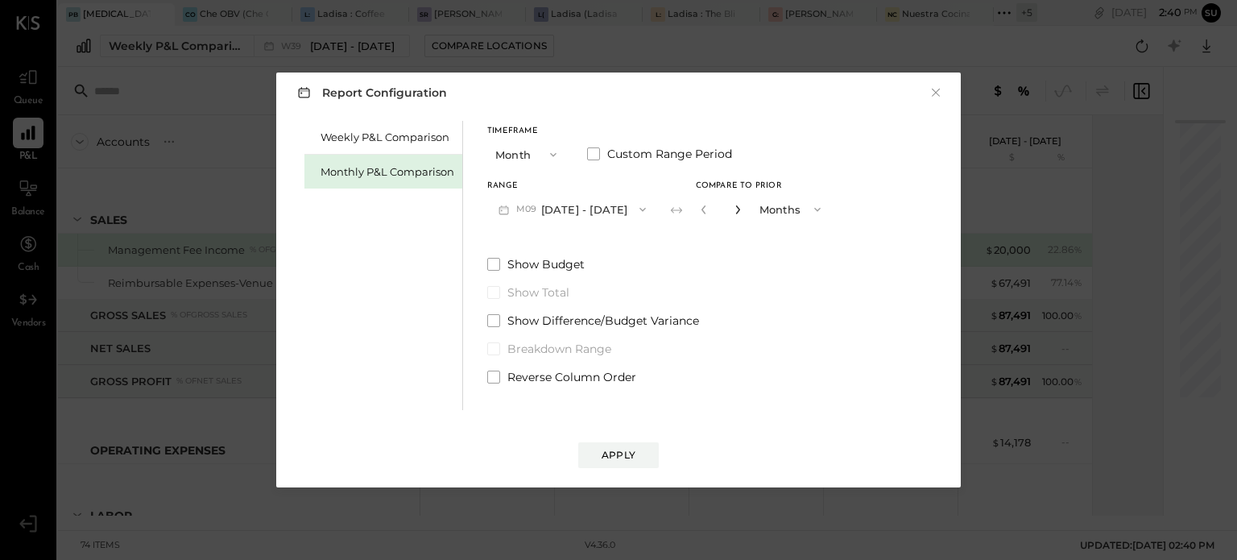
click at [735, 207] on icon "button" at bounding box center [737, 209] width 4 height 9
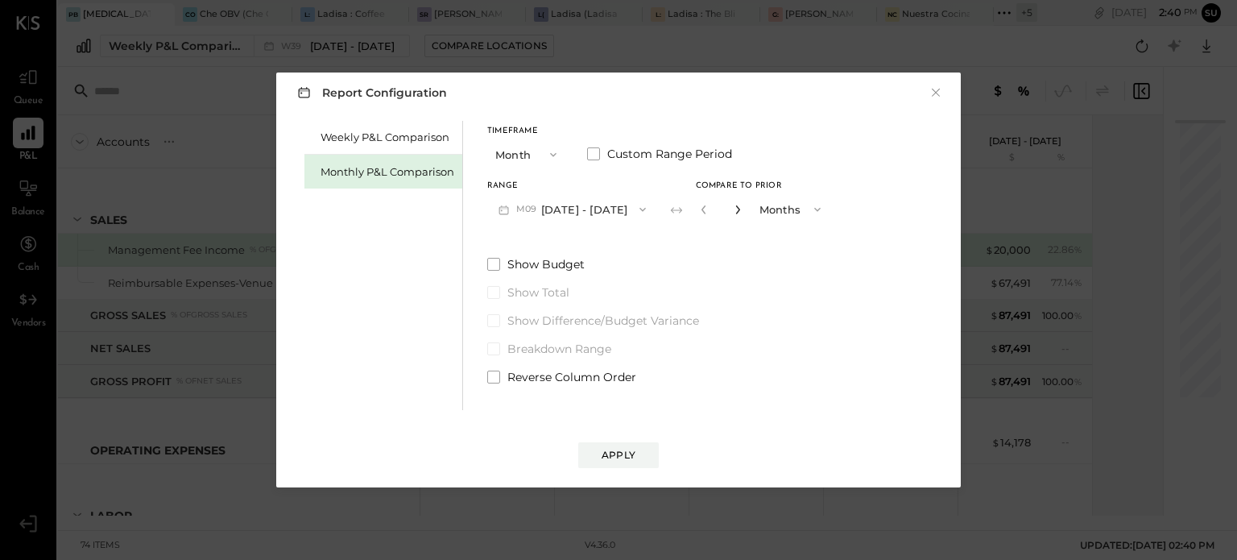
type input "*"
click at [617, 446] on button "Apply" at bounding box center [618, 455] width 81 height 26
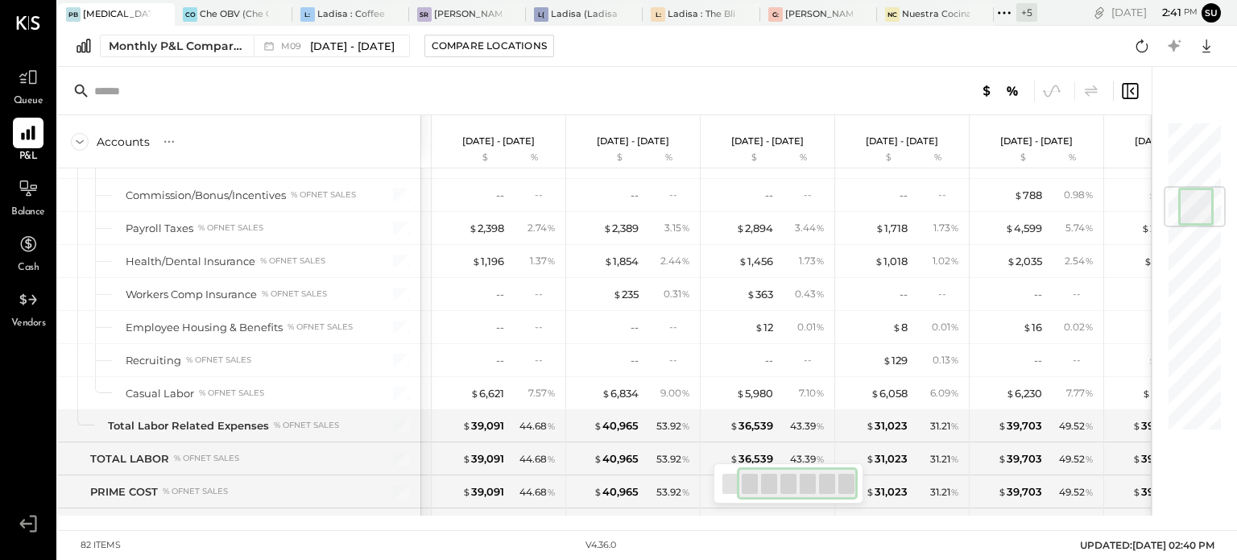
scroll to position [560, 0]
